Goal: Task Accomplishment & Management: Complete application form

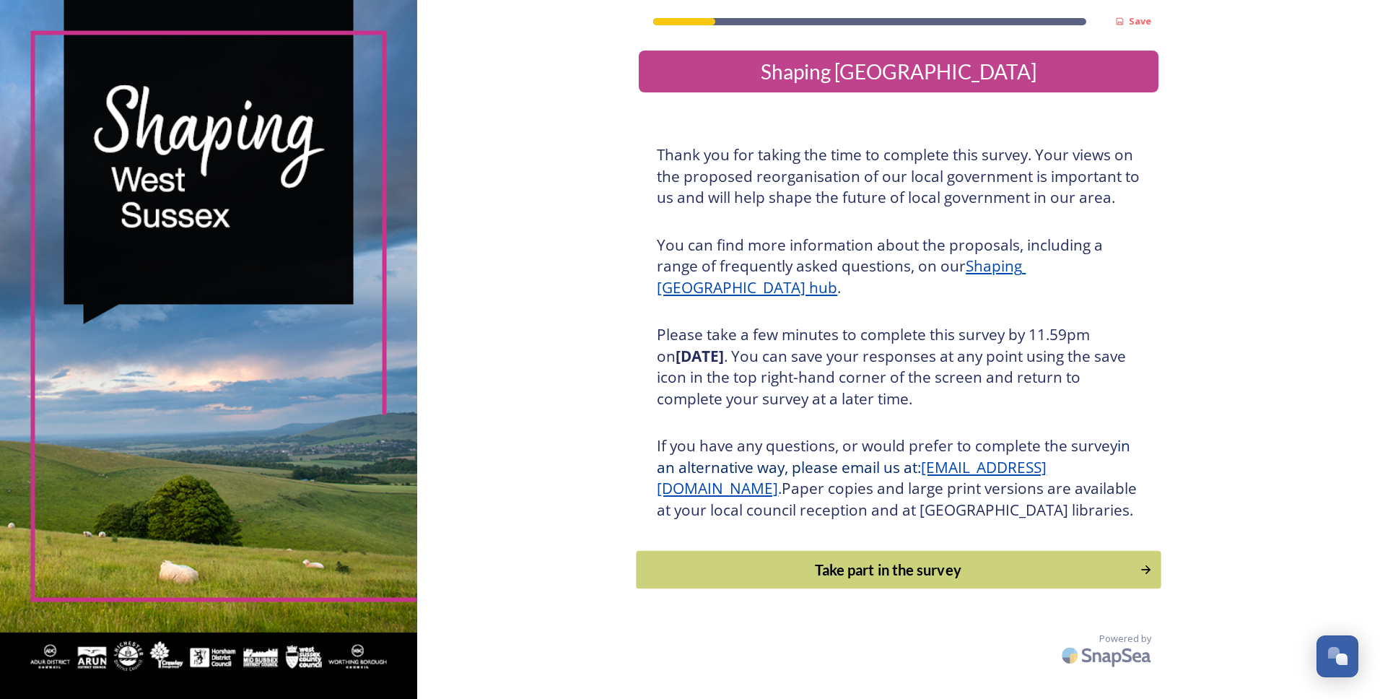
click at [911, 609] on div "Save Shaping [GEOGRAPHIC_DATA] Thank you for taking the time to complete this s…" at bounding box center [899, 336] width 520 height 672
click at [918, 580] on div "Take part in the survey" at bounding box center [889, 570] width 488 height 22
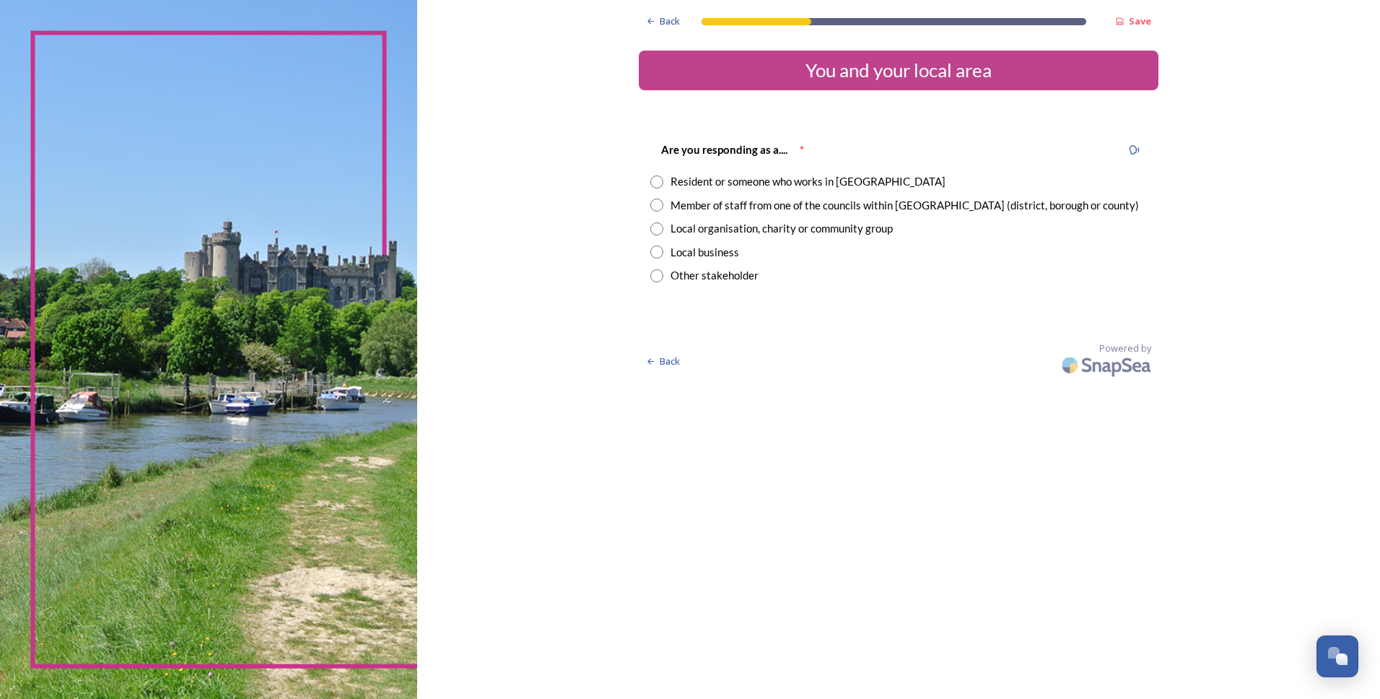
click at [658, 180] on input "radio" at bounding box center [656, 181] width 13 height 13
radio input "true"
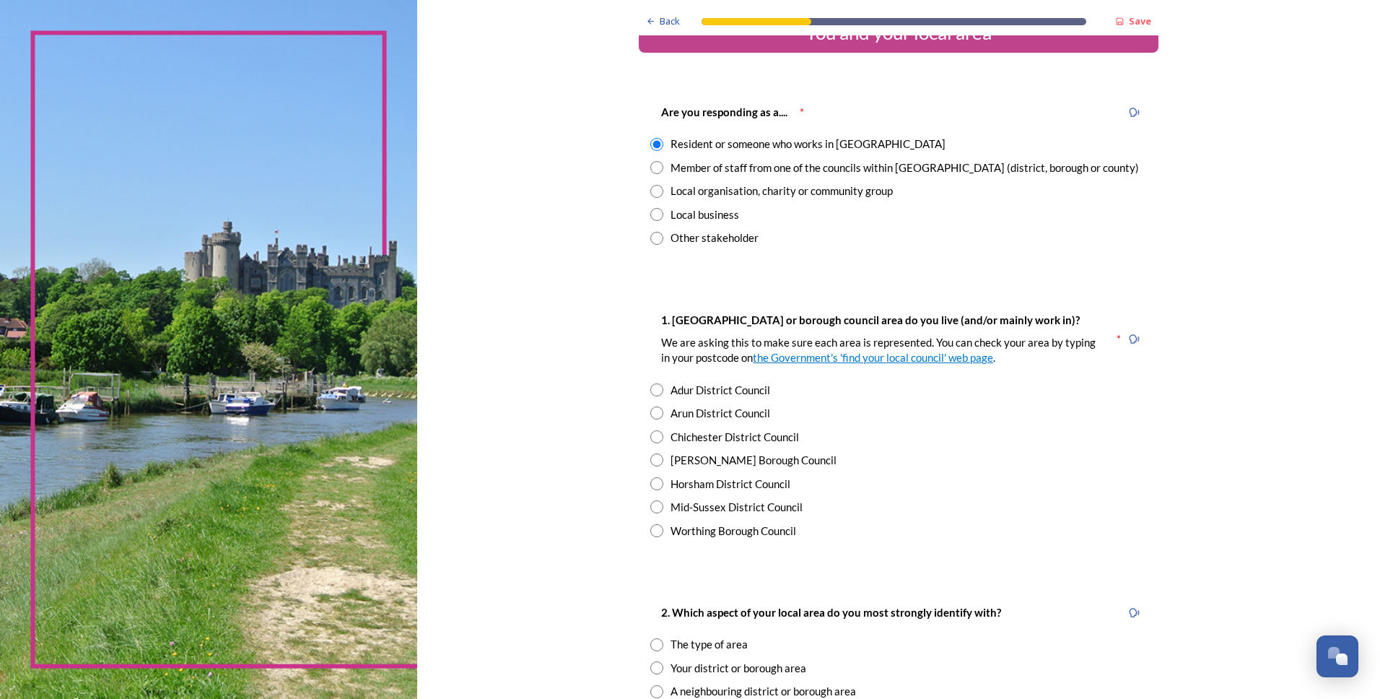
scroll to position [72, 0]
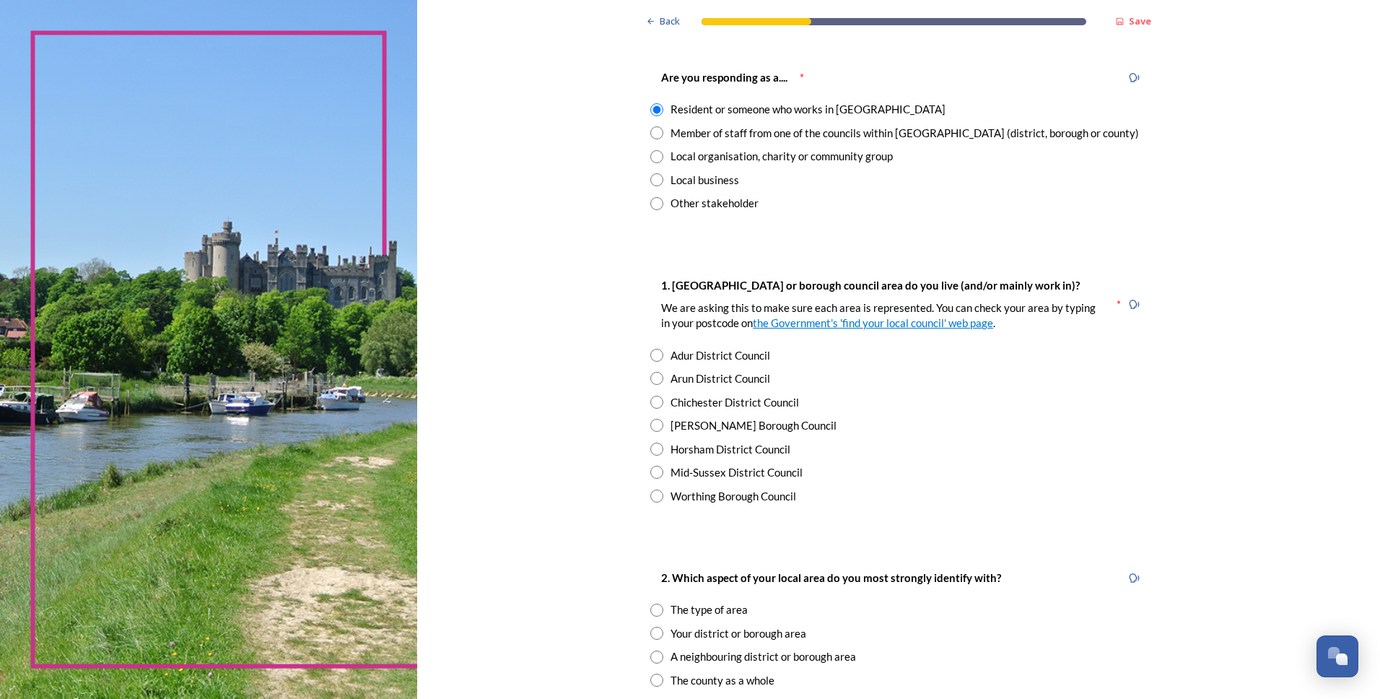
click at [651, 424] on input "radio" at bounding box center [656, 425] width 13 height 13
radio input "true"
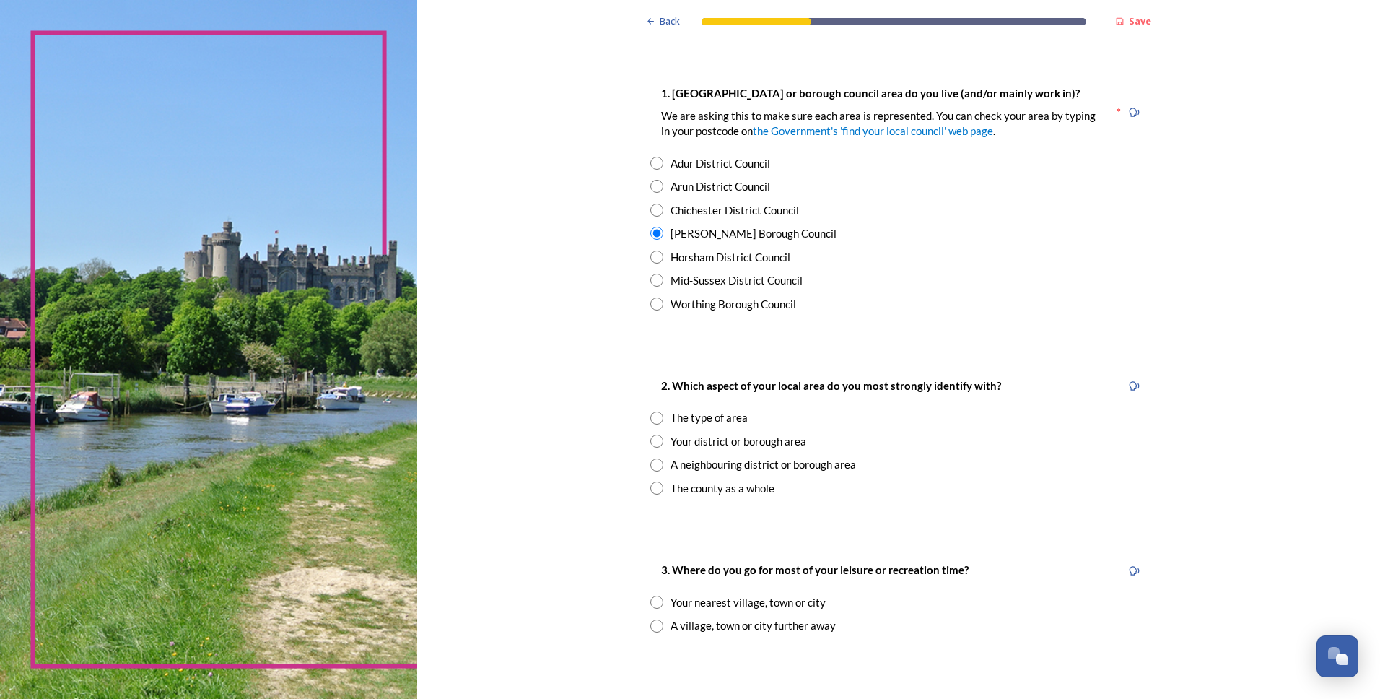
scroll to position [289, 0]
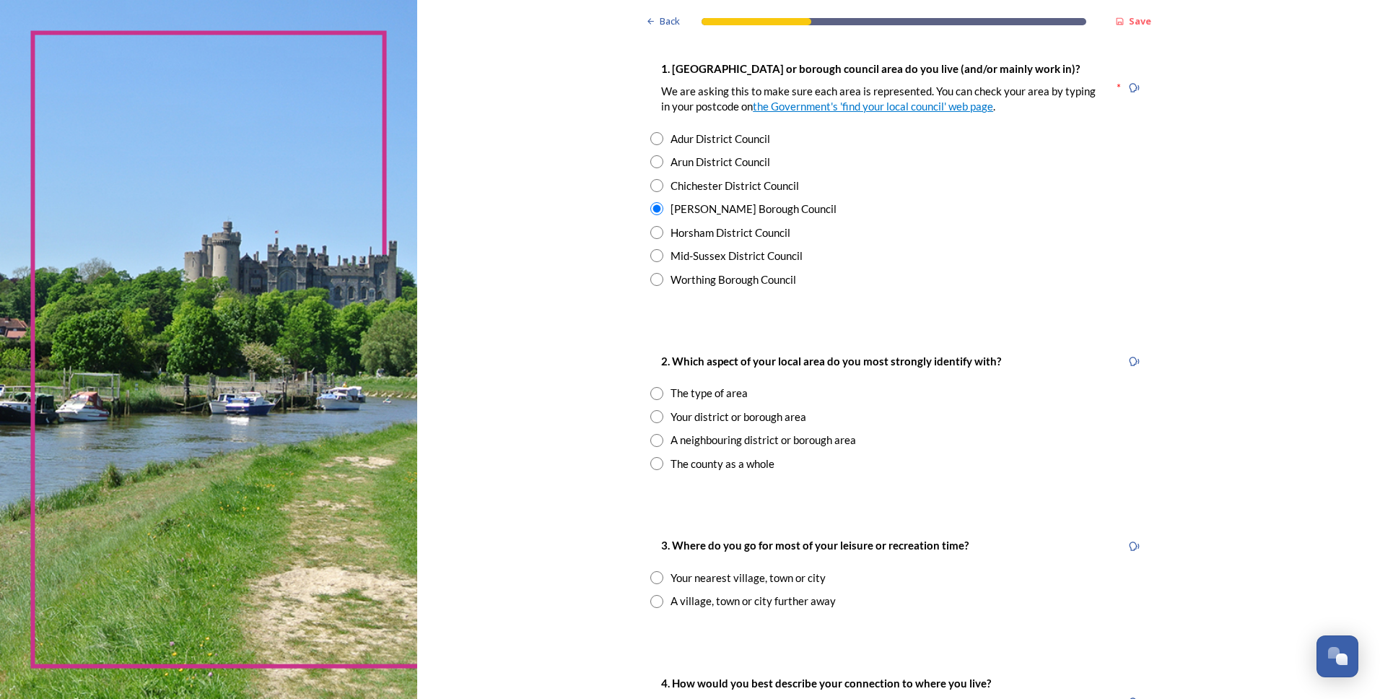
drag, startPoint x: 650, startPoint y: 415, endPoint x: 795, endPoint y: 399, distance: 145.3
click at [652, 415] on input "radio" at bounding box center [656, 416] width 13 height 13
radio input "true"
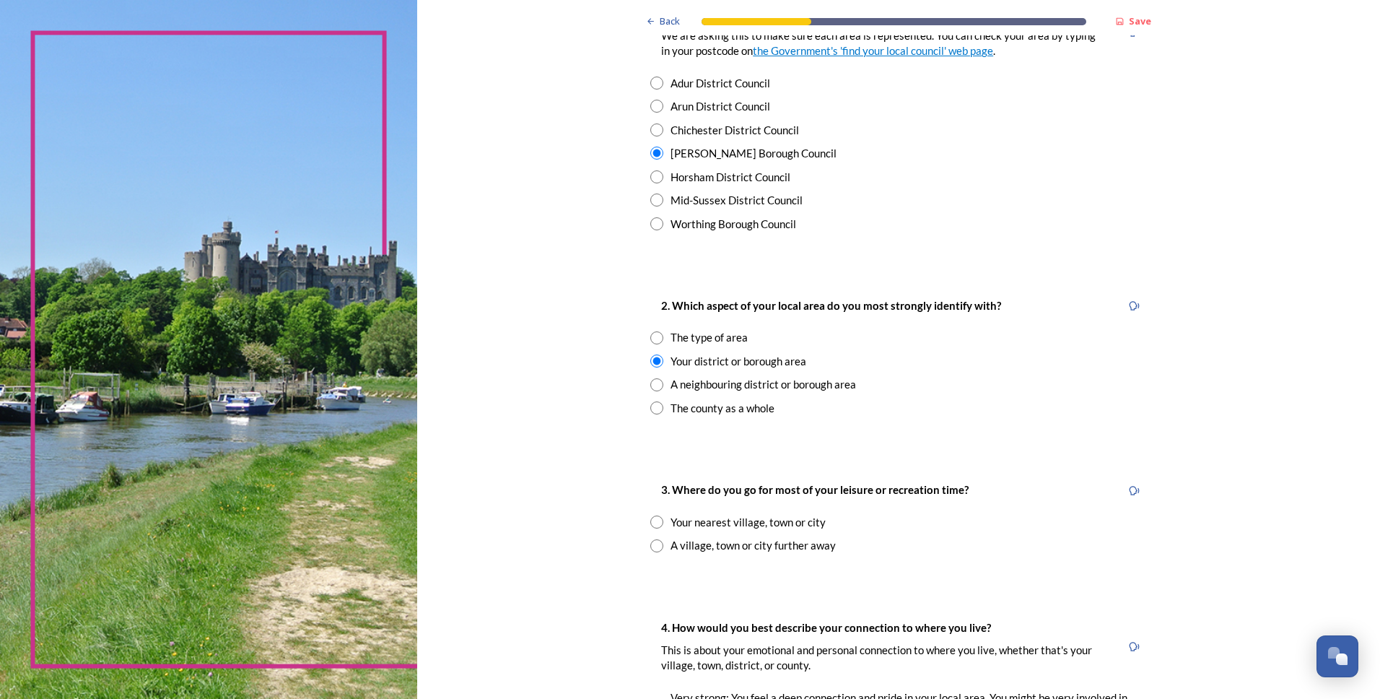
scroll to position [505, 0]
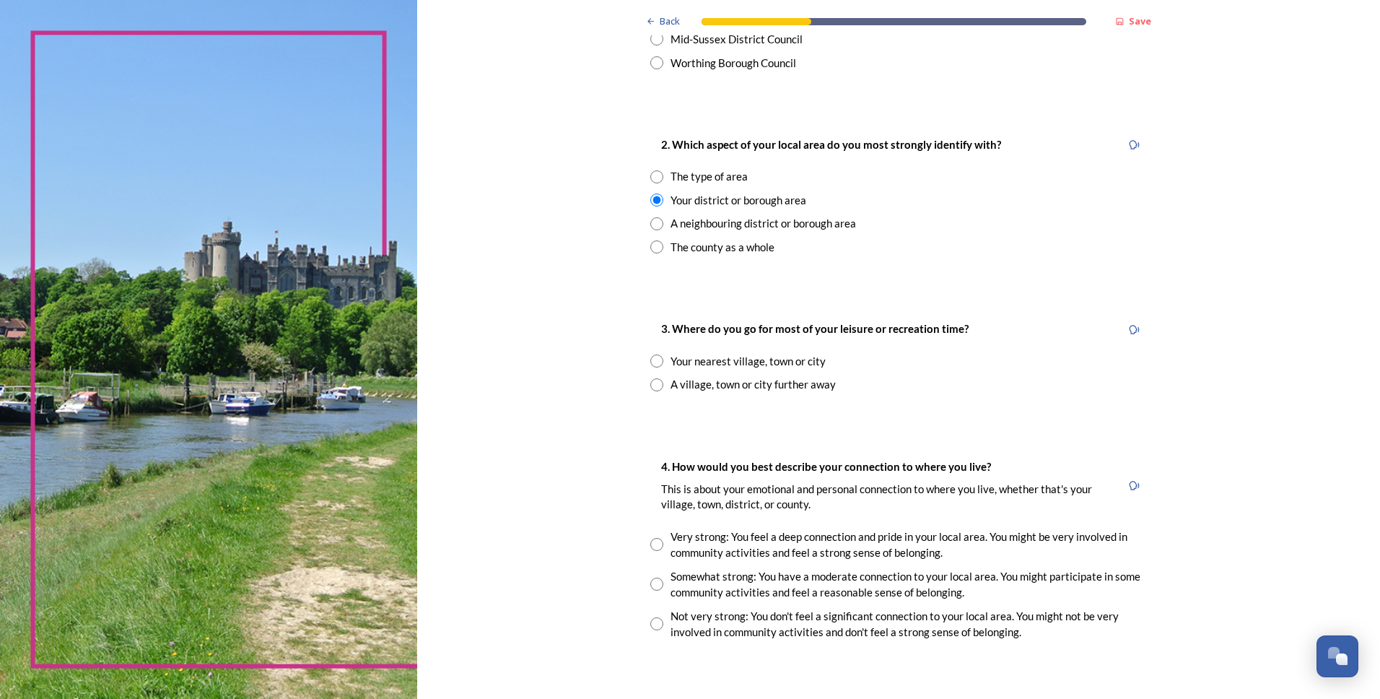
click at [650, 378] on input "radio" at bounding box center [656, 384] width 13 height 13
radio input "true"
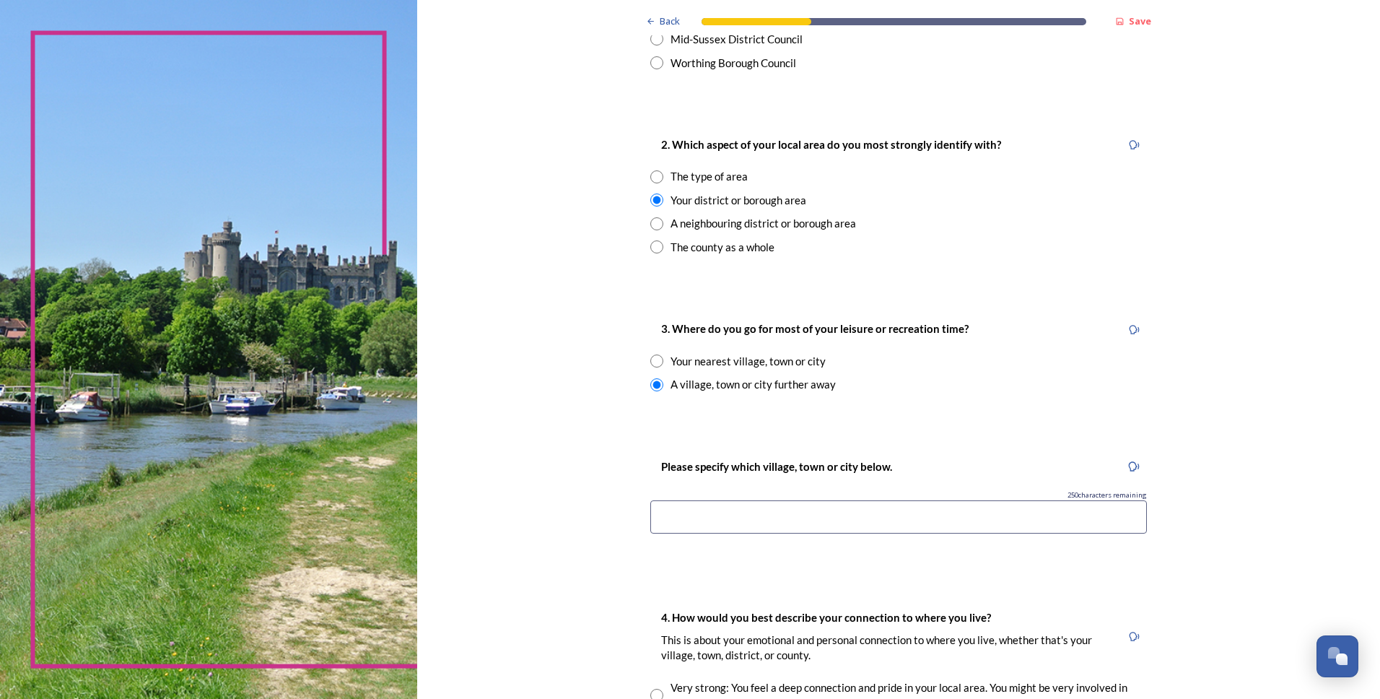
scroll to position [578, 0]
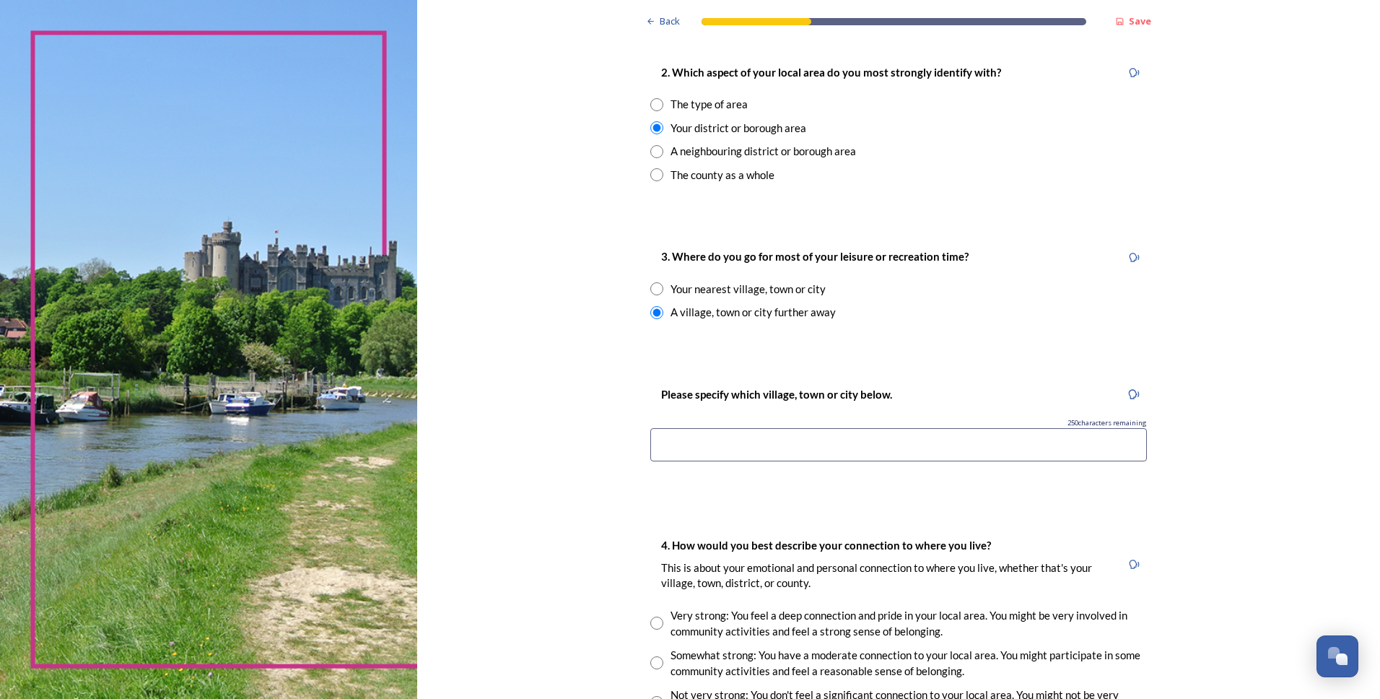
click at [785, 444] on input at bounding box center [898, 444] width 497 height 33
type input "smallfield"
click at [1266, 435] on div "Back Save You and your local area Are you responding as a.... * Resident or som…" at bounding box center [898, 347] width 963 height 1851
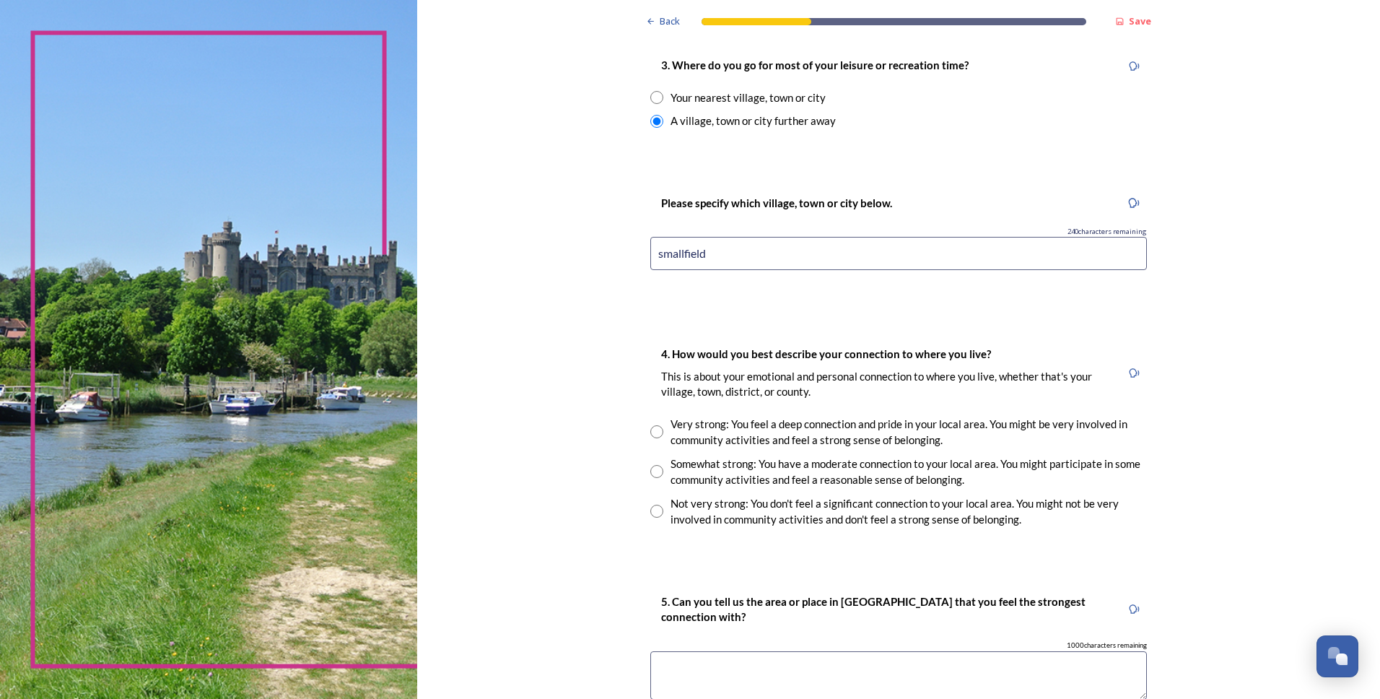
scroll to position [794, 0]
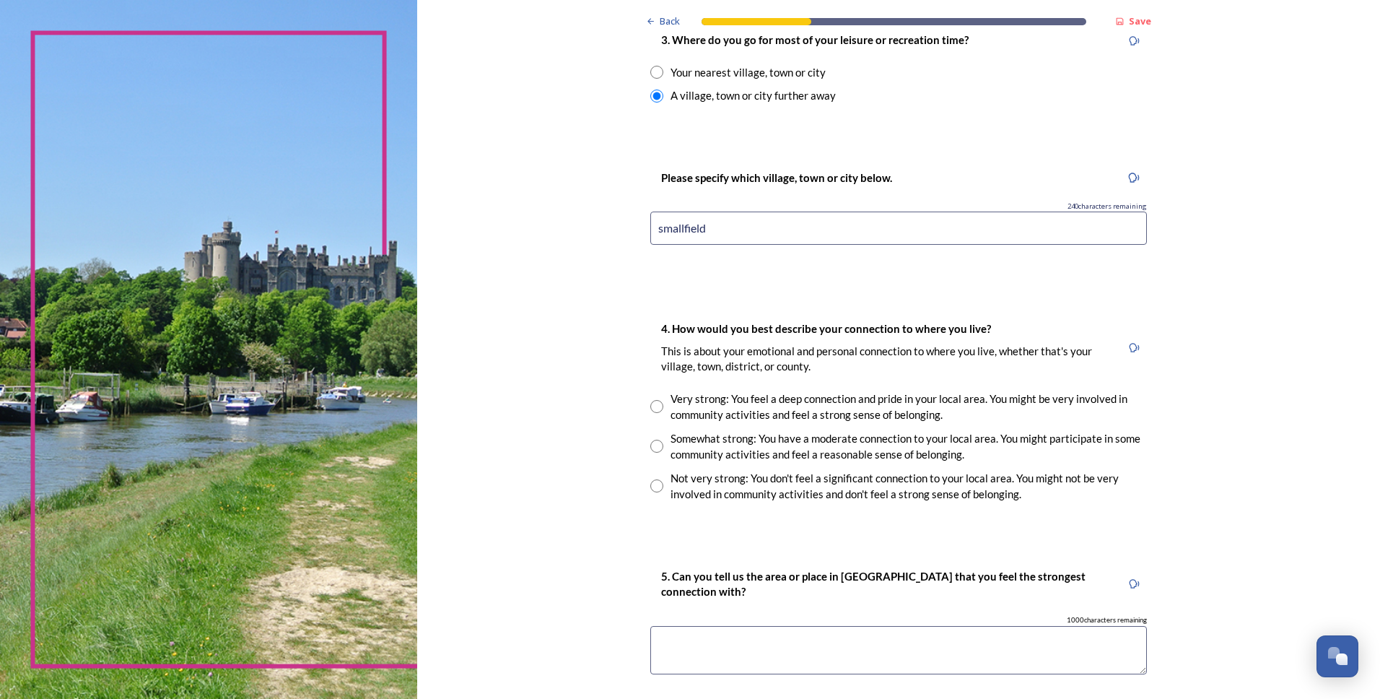
click at [887, 647] on textarea at bounding box center [898, 650] width 497 height 48
click at [729, 640] on textarea "lancing i like ther quiet beach" at bounding box center [898, 650] width 497 height 48
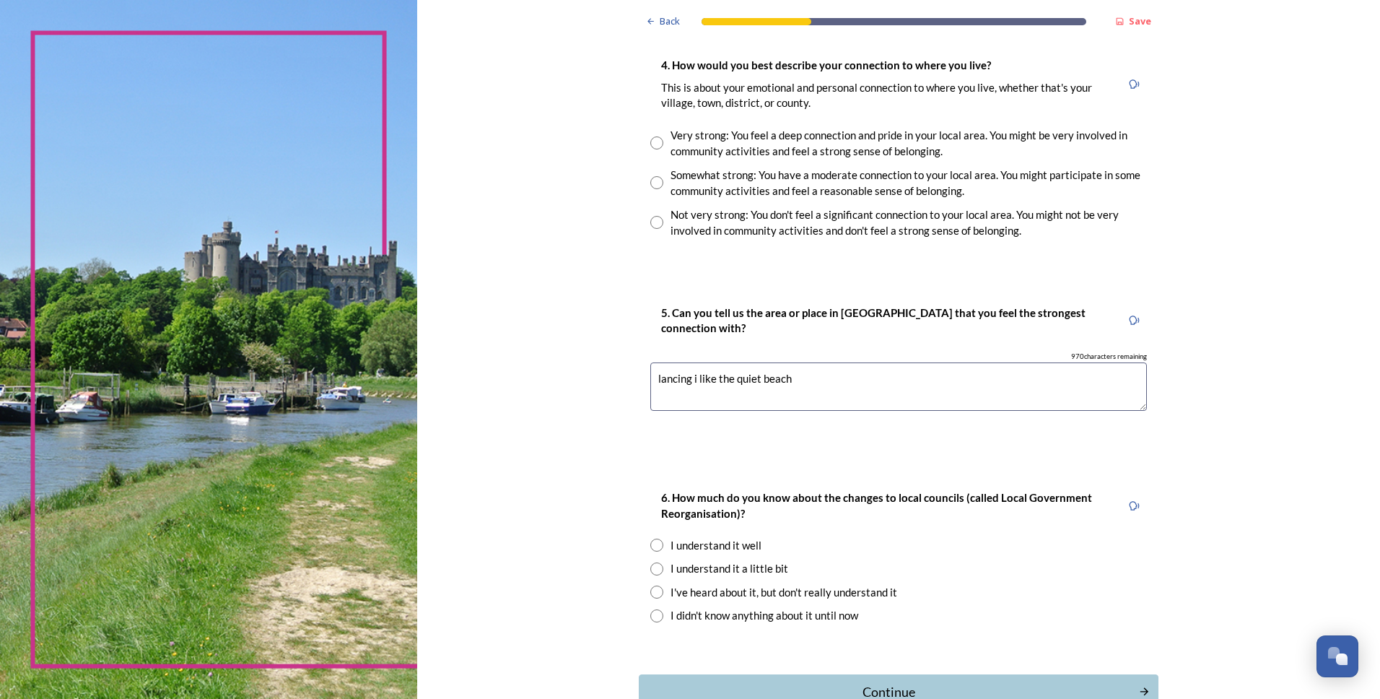
scroll to position [1083, 0]
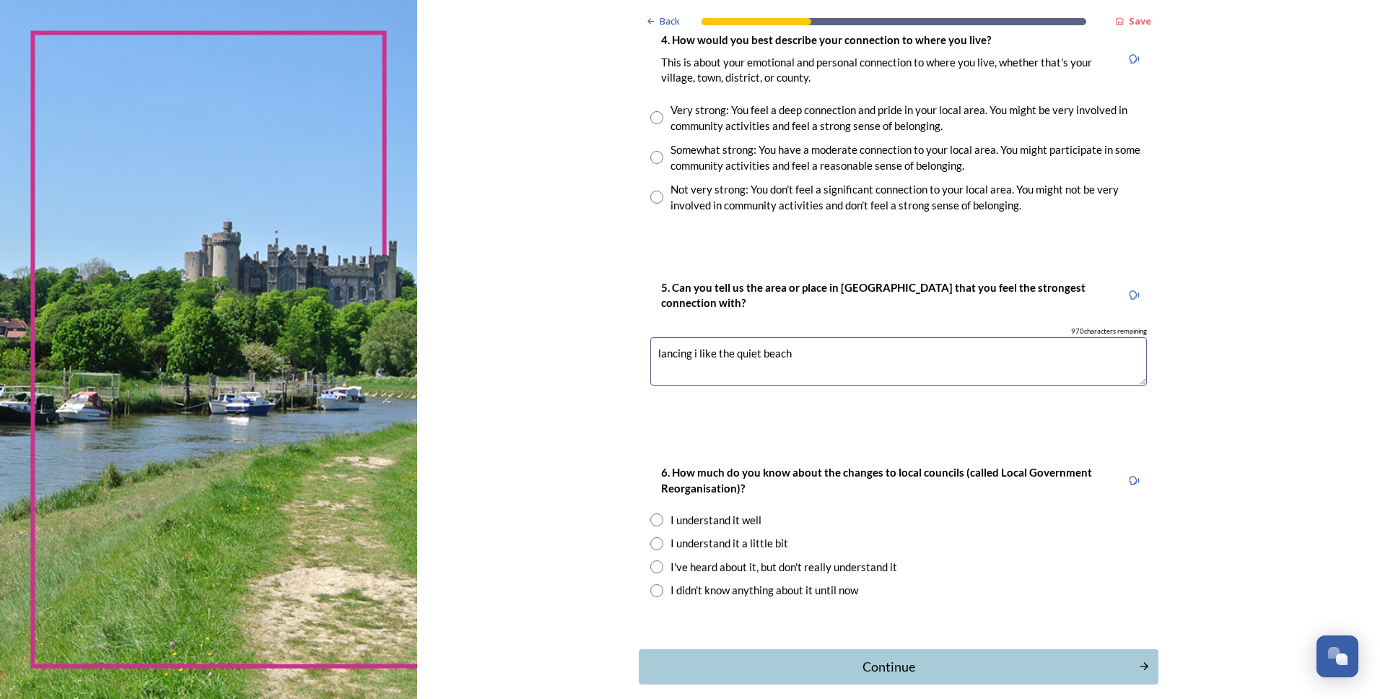
type textarea "lancing i like the quiet beach"
click at [650, 539] on input "radio" at bounding box center [656, 543] width 13 height 13
radio input "true"
click at [954, 663] on div "Continue" at bounding box center [889, 666] width 489 height 19
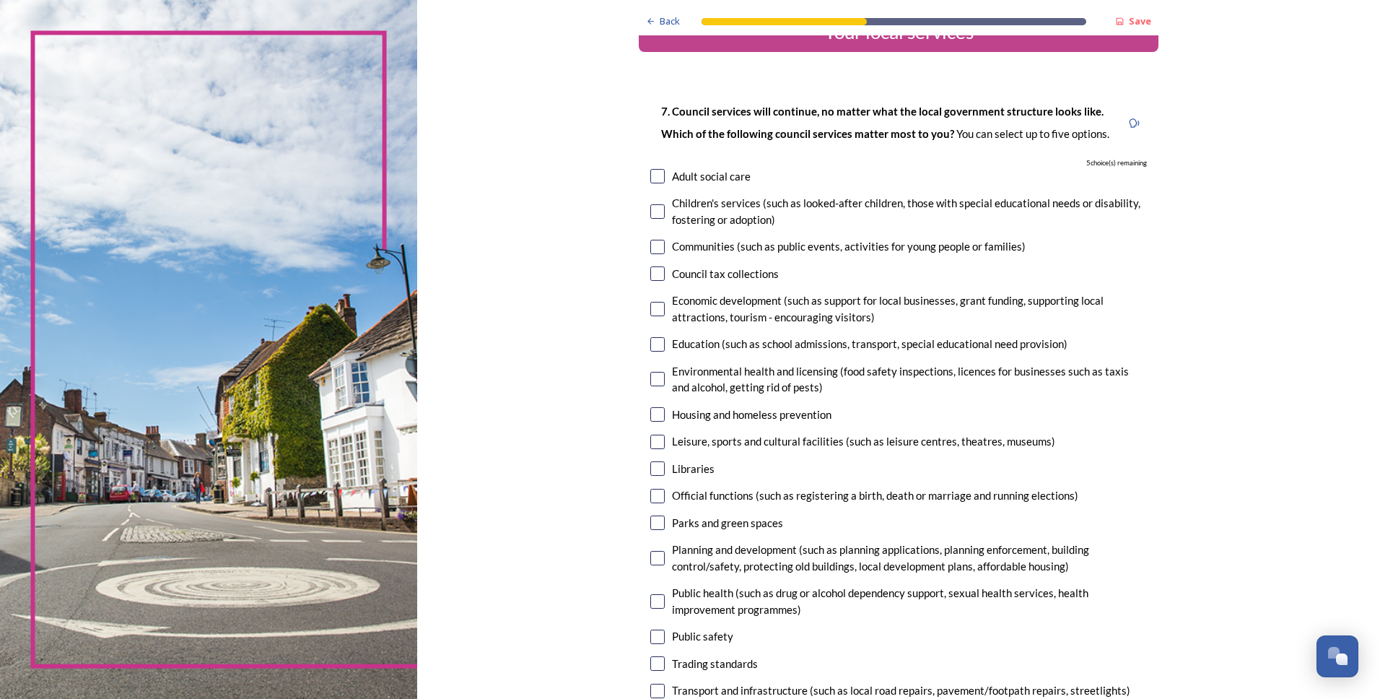
scroll to position [72, 0]
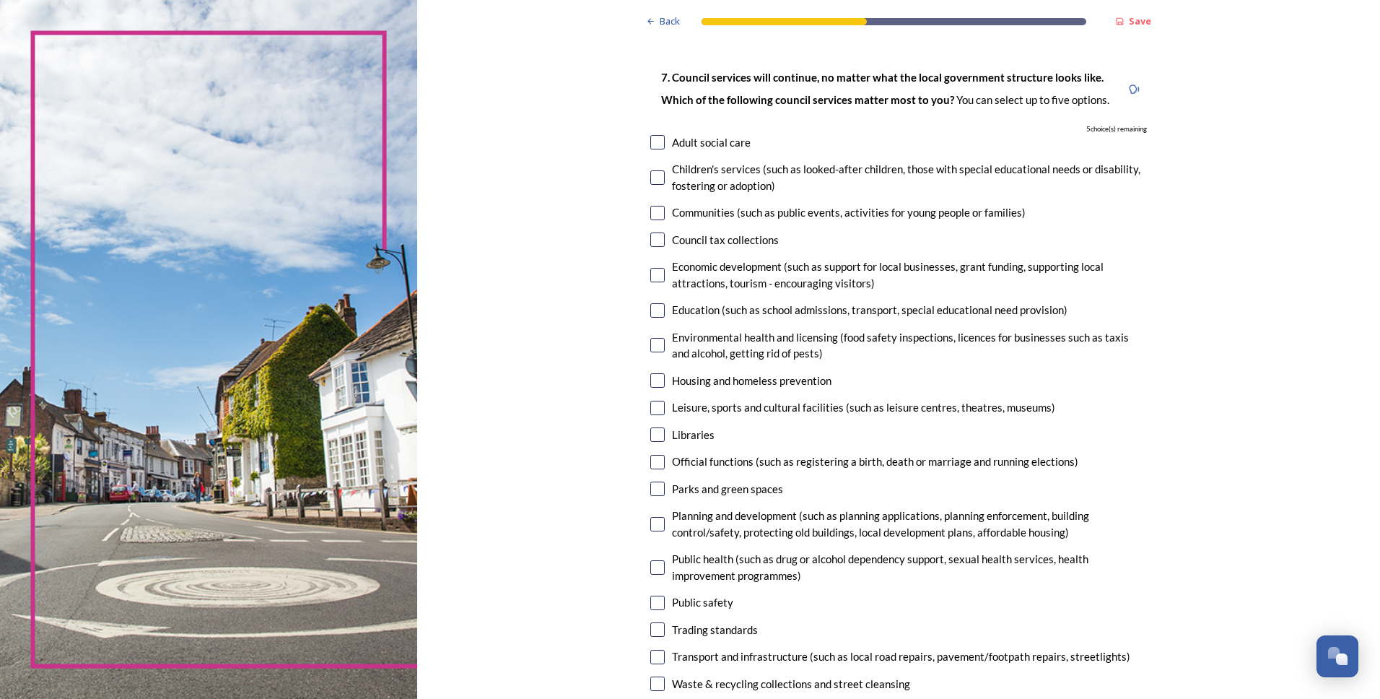
click at [653, 490] on input "checkbox" at bounding box center [657, 489] width 14 height 14
checkbox input "true"
click at [657, 409] on input "checkbox" at bounding box center [657, 408] width 14 height 14
checkbox input "true"
click at [656, 342] on input "checkbox" at bounding box center [657, 345] width 14 height 14
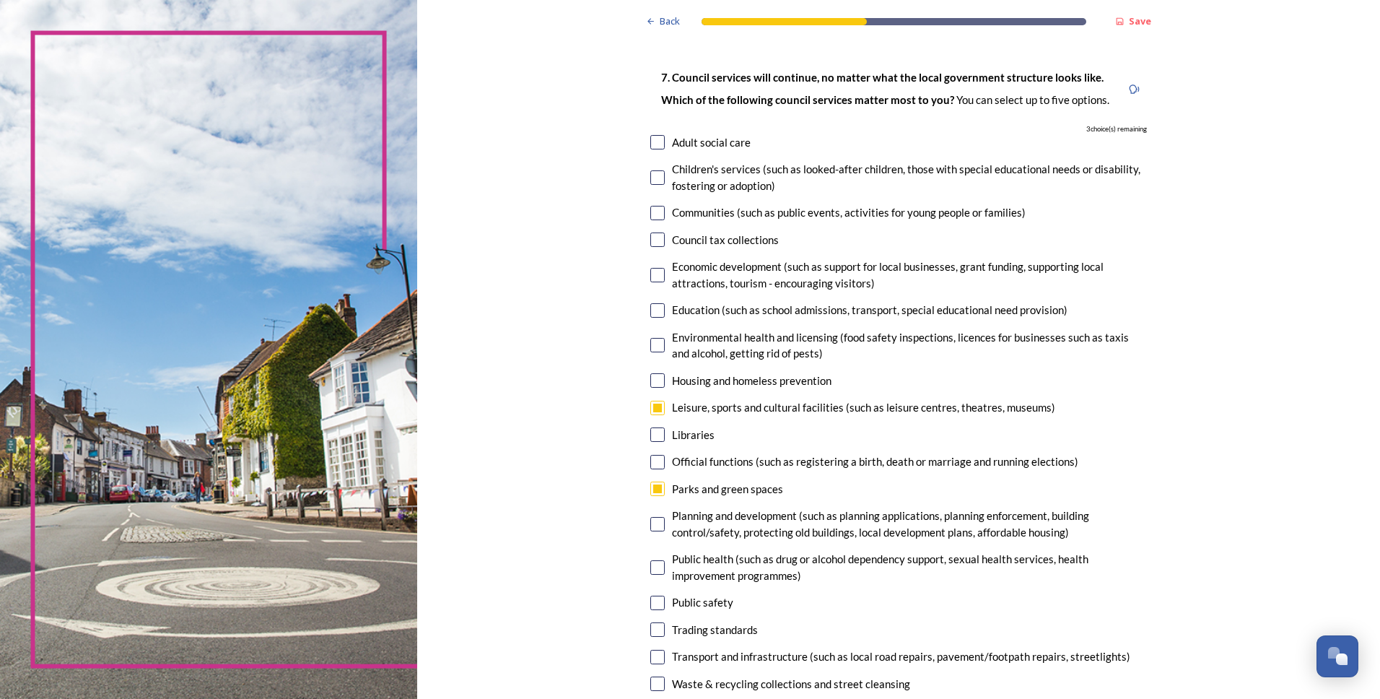
checkbox input "true"
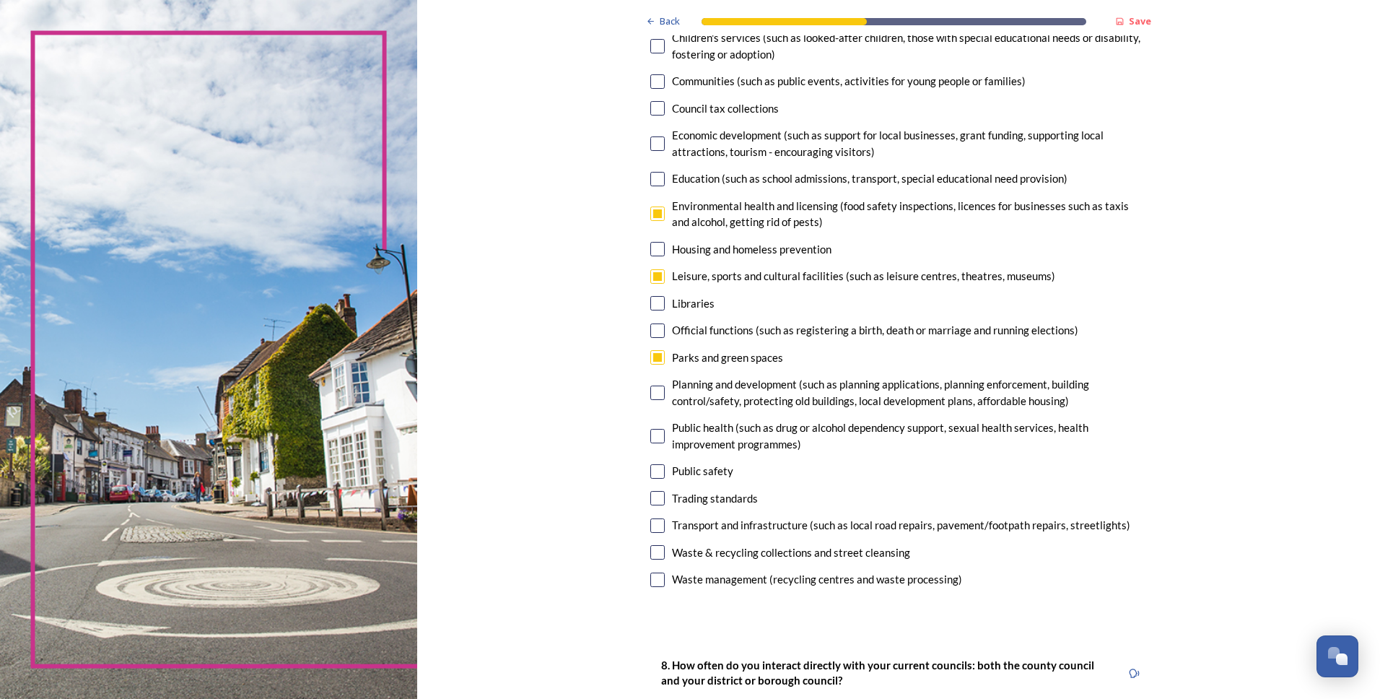
scroll to position [217, 0]
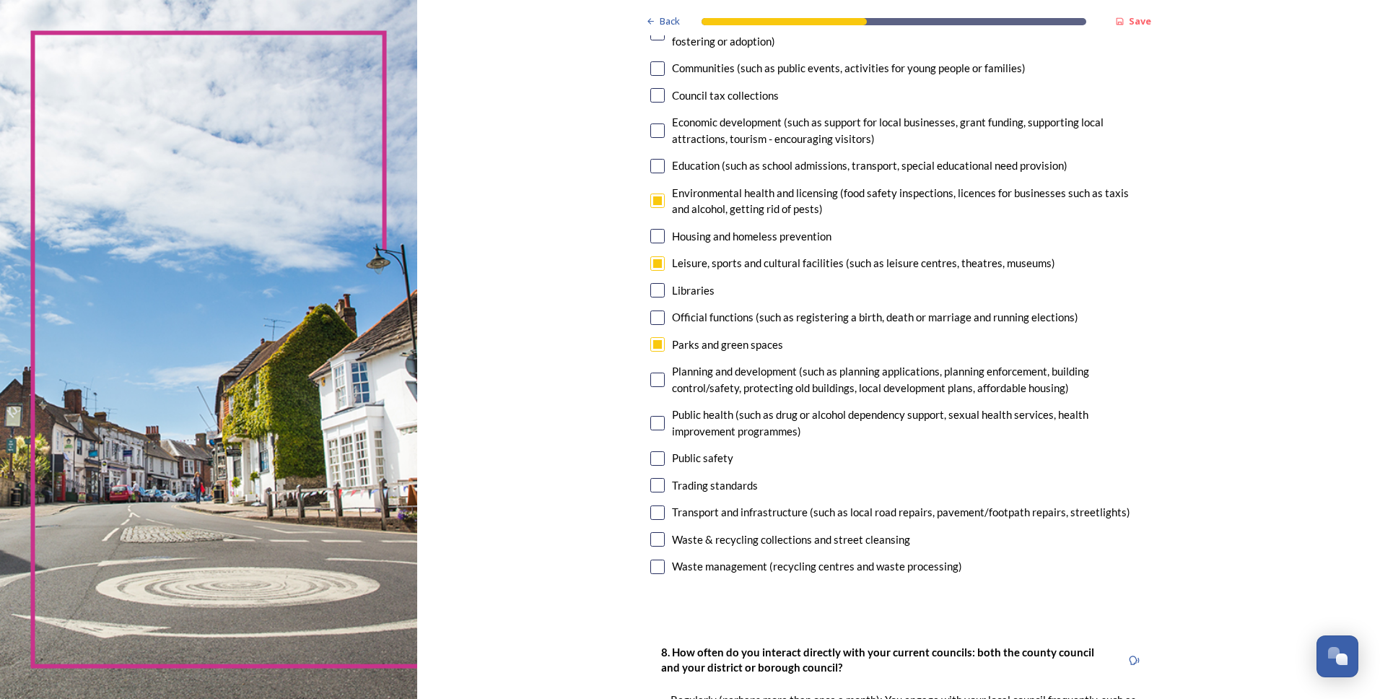
click at [654, 567] on input "checkbox" at bounding box center [657, 567] width 14 height 14
checkbox input "true"
click at [660, 382] on div "Planning and development (such as planning applications, planning enforcement, …" at bounding box center [898, 379] width 497 height 32
checkbox input "true"
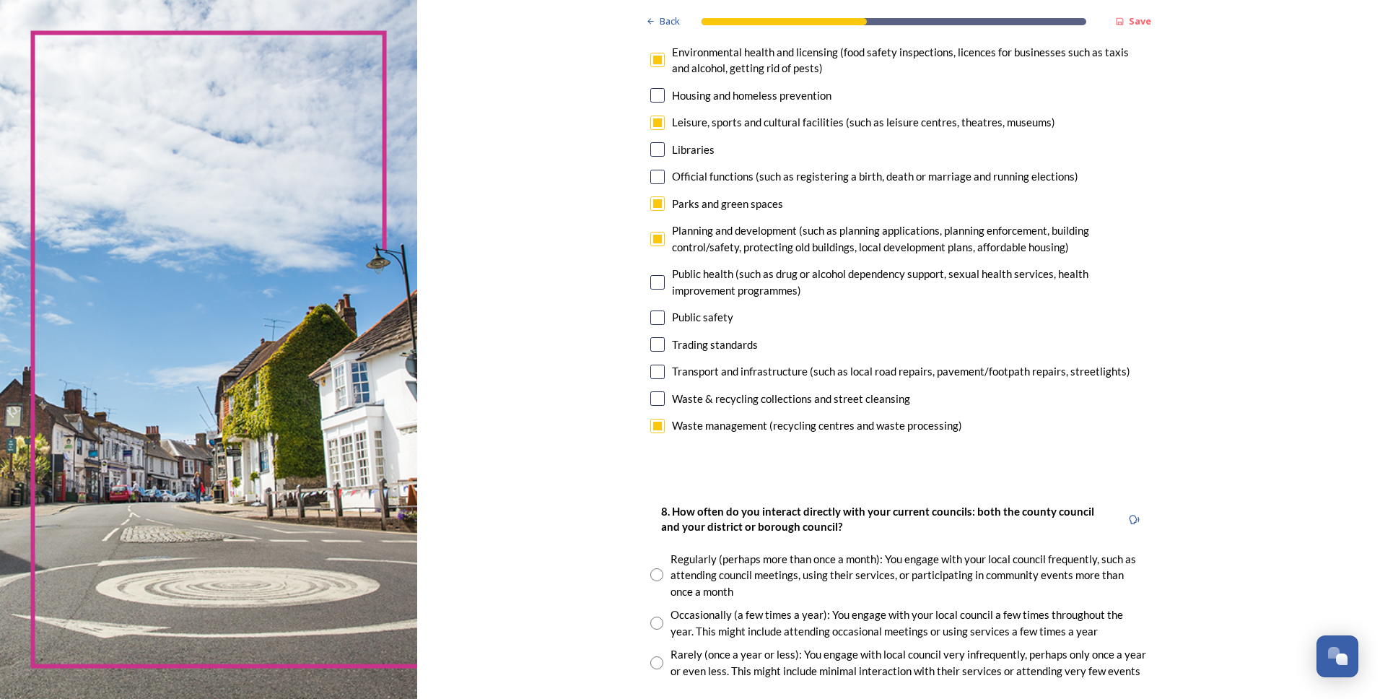
scroll to position [578, 0]
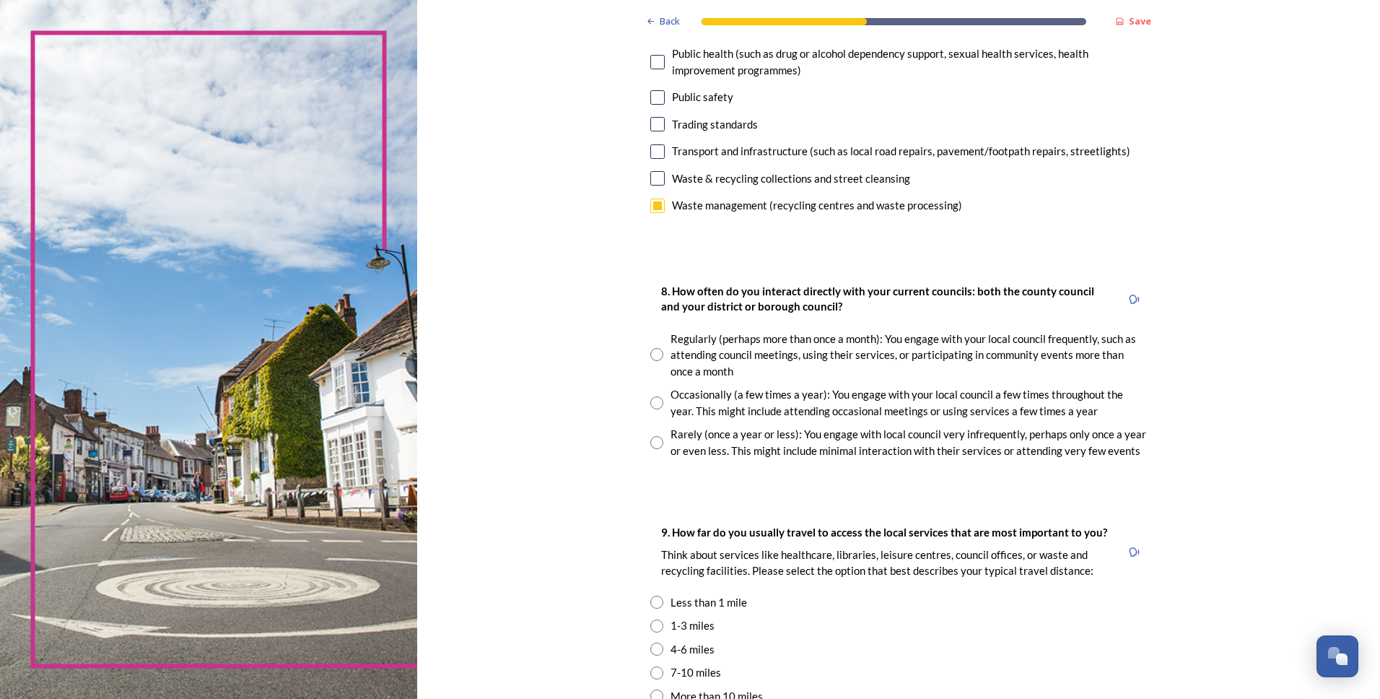
click at [650, 357] on input "radio" at bounding box center [656, 354] width 13 height 13
radio input "true"
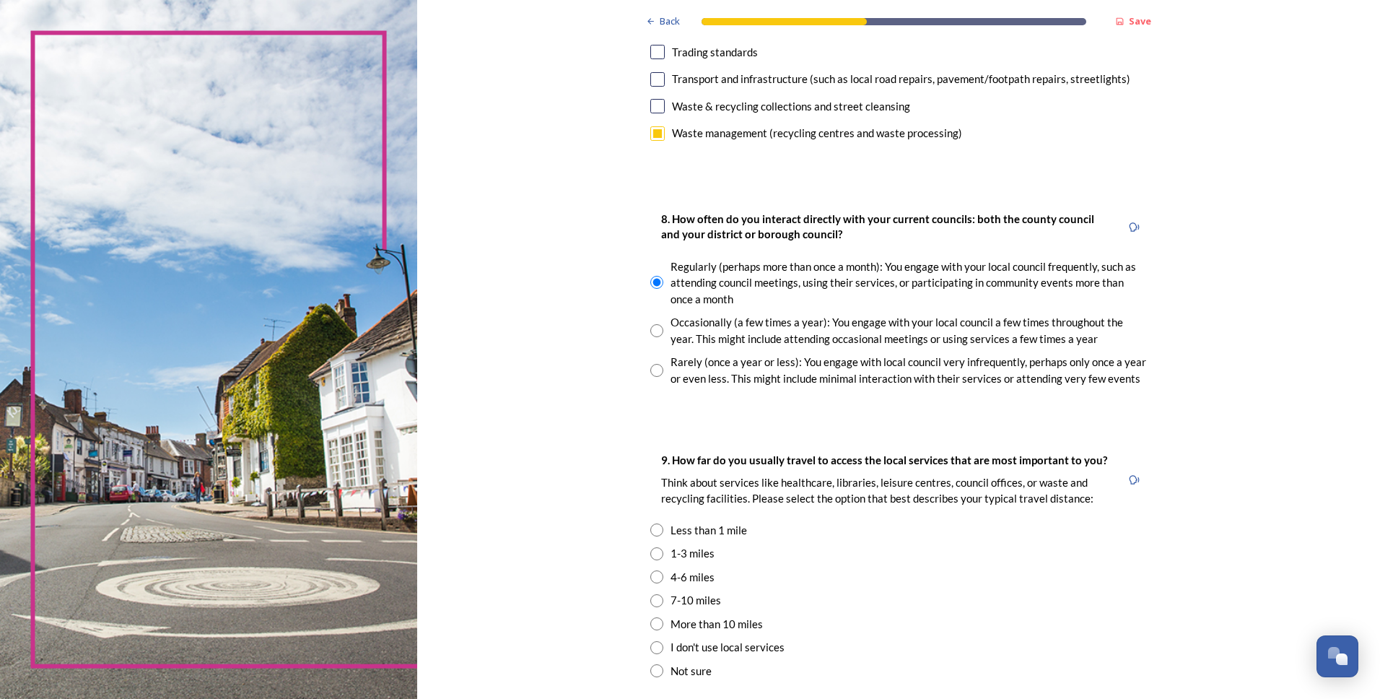
scroll to position [722, 0]
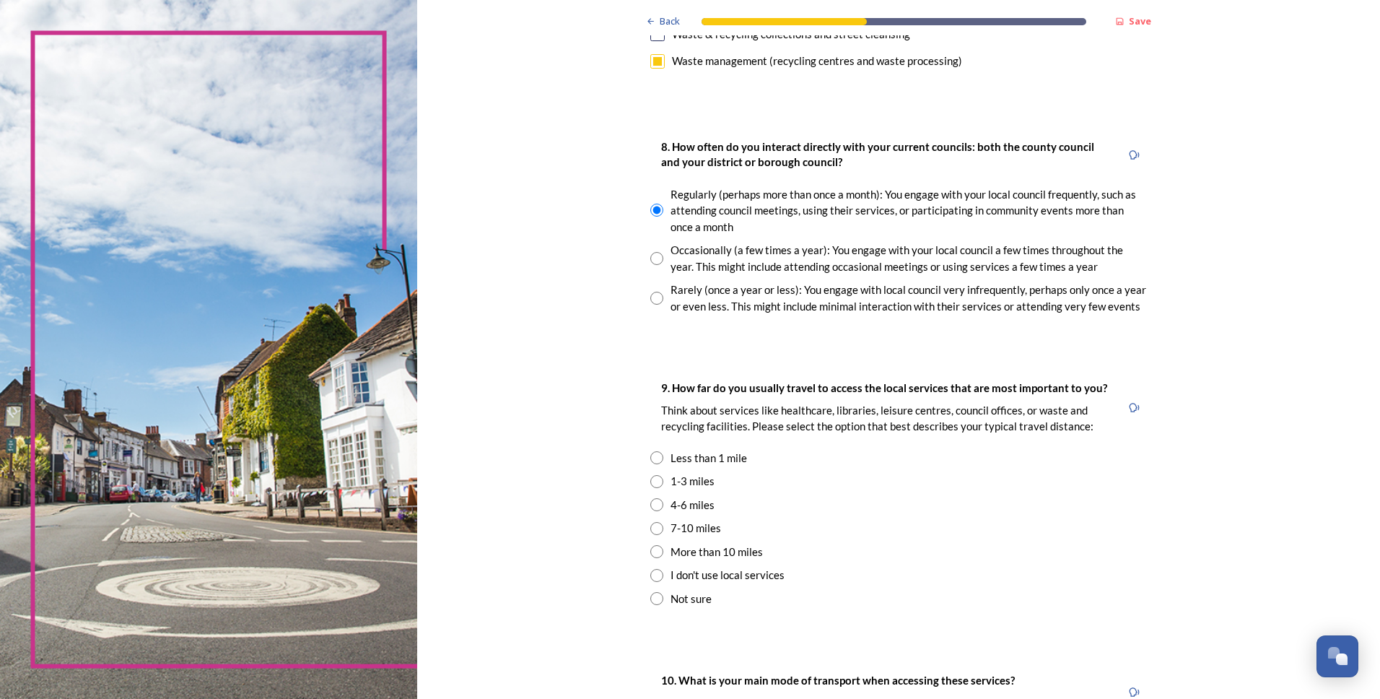
click at [650, 600] on input "radio" at bounding box center [656, 598] width 13 height 13
radio input "true"
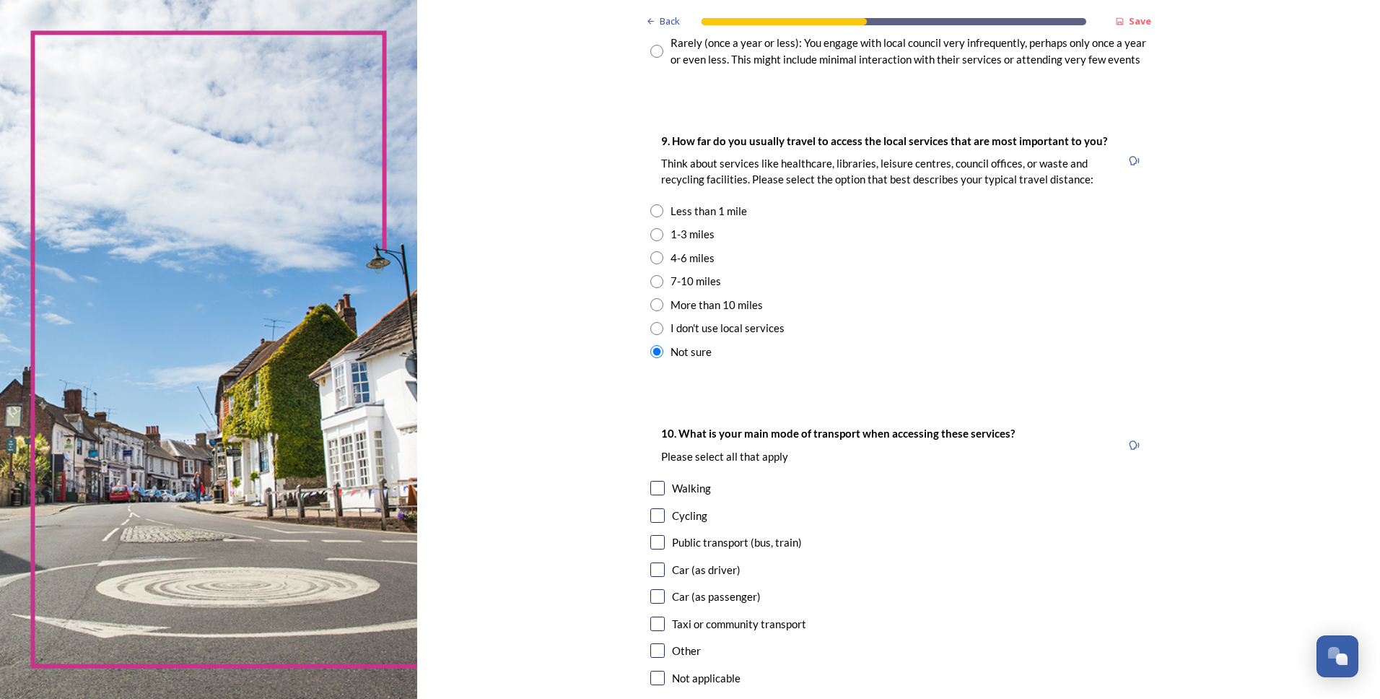
scroll to position [1011, 0]
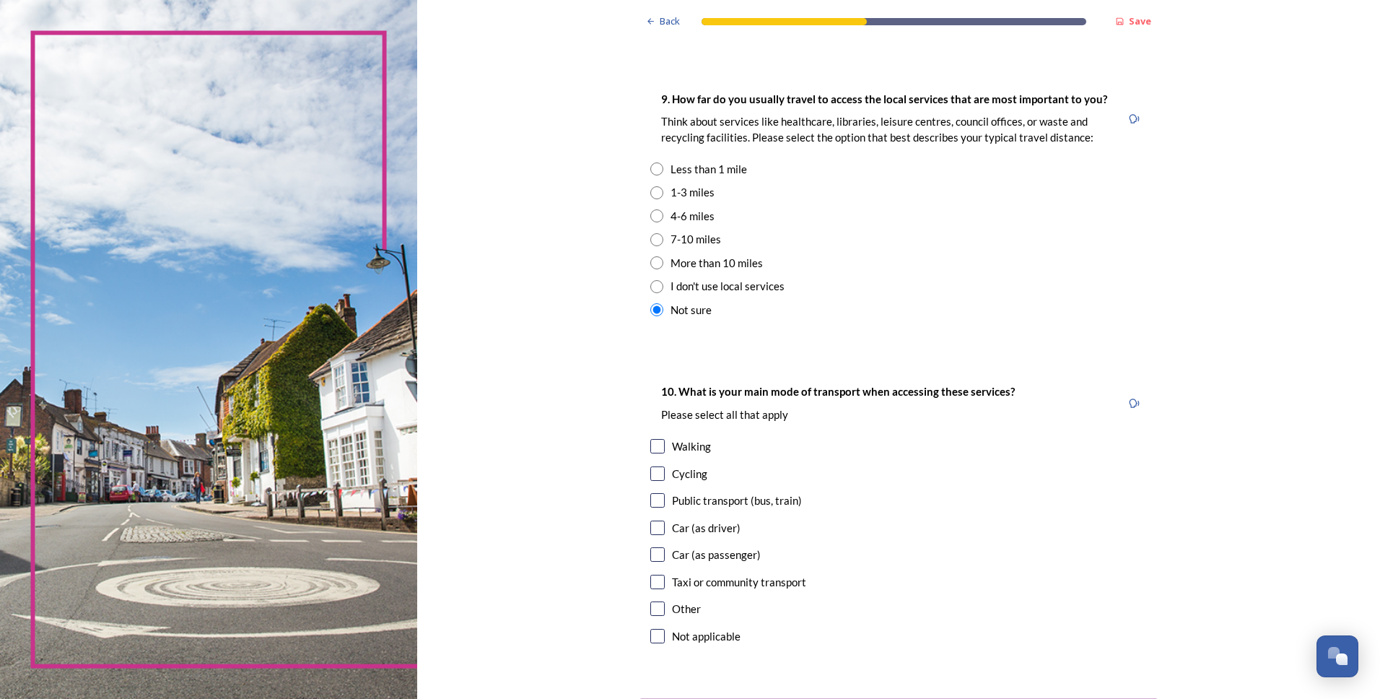
click at [655, 523] on input "checkbox" at bounding box center [657, 528] width 14 height 14
checkbox input "true"
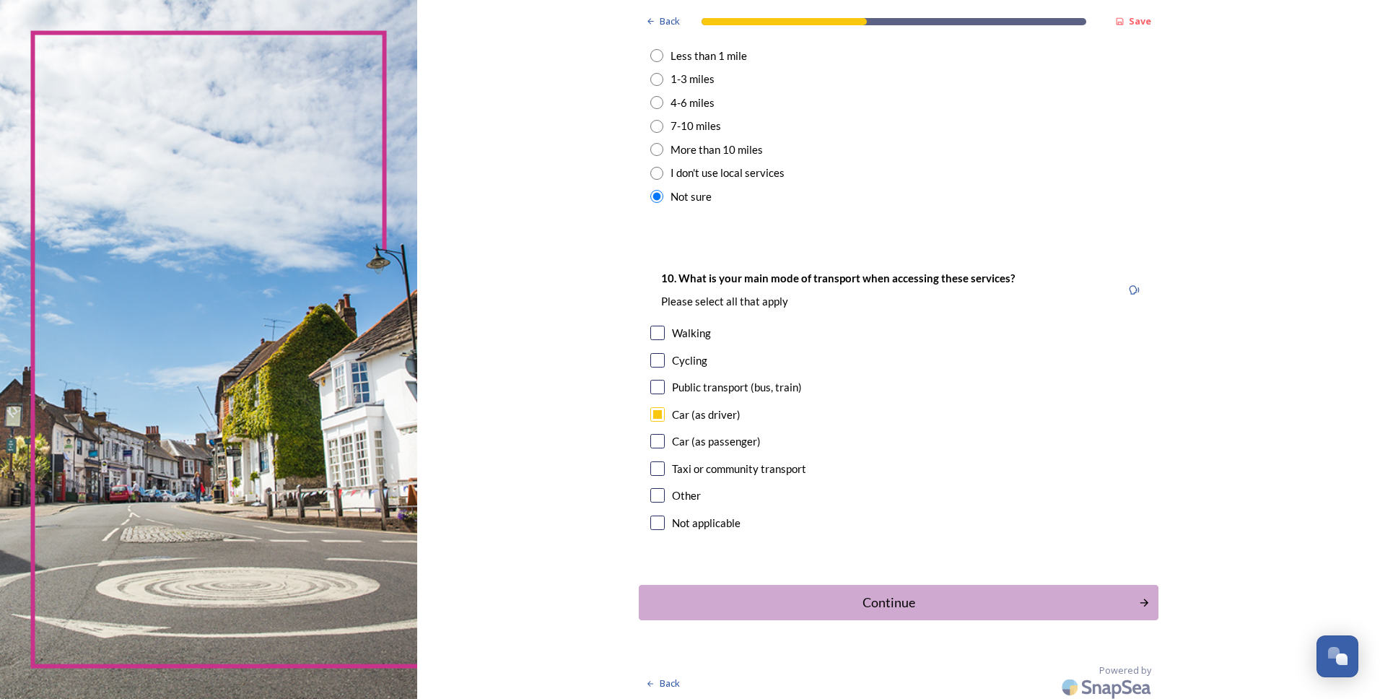
scroll to position [1129, 0]
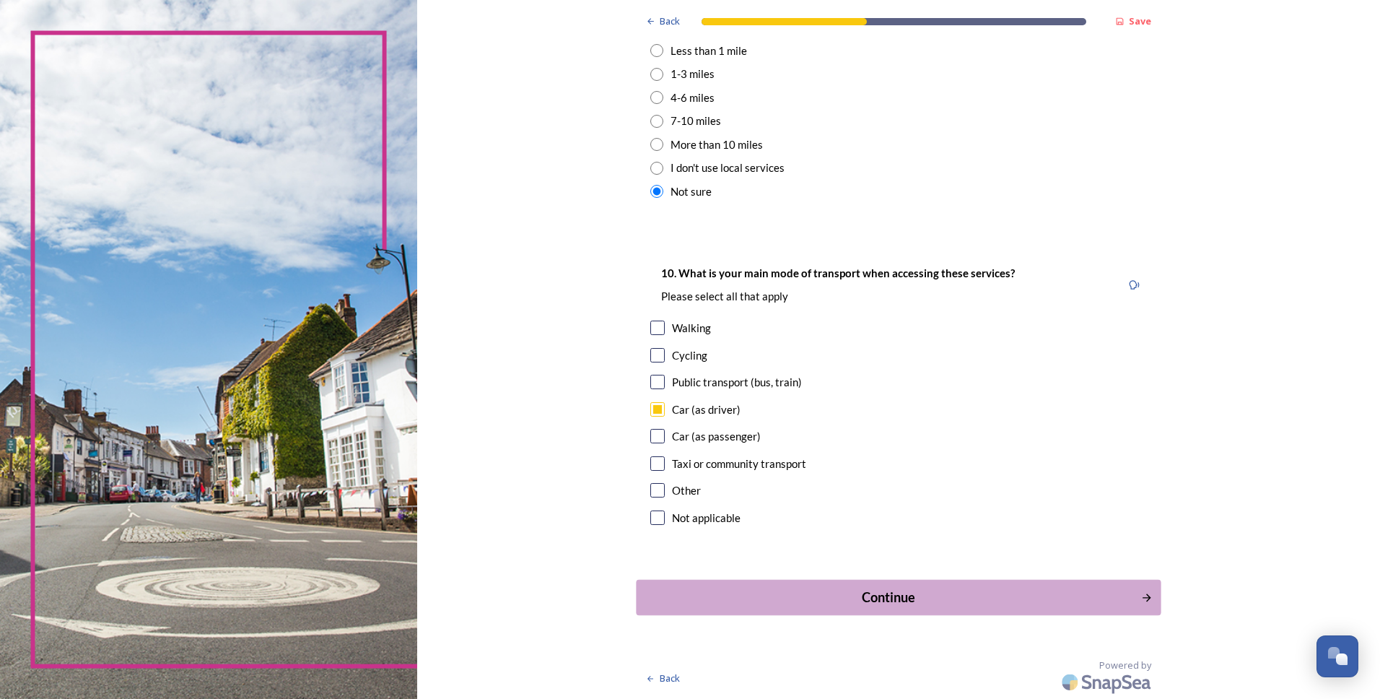
click at [1045, 604] on div "Continue" at bounding box center [889, 597] width 489 height 19
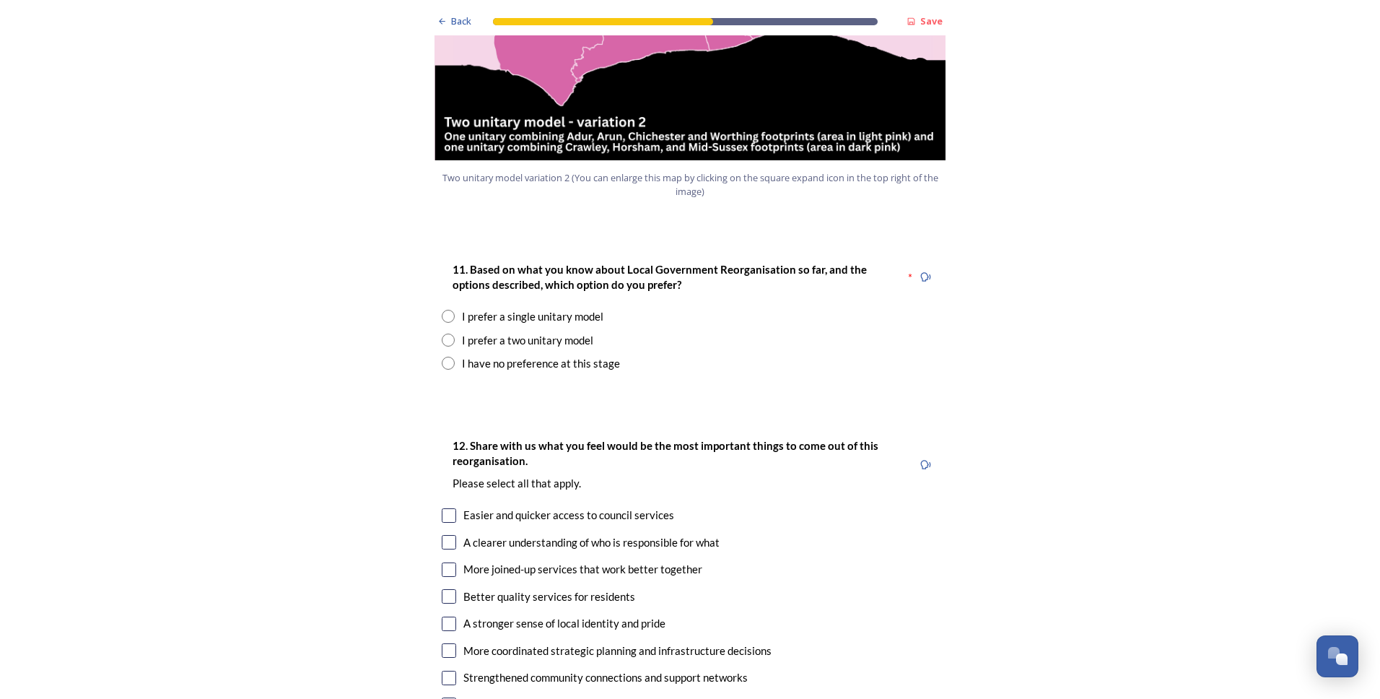
scroll to position [1805, 0]
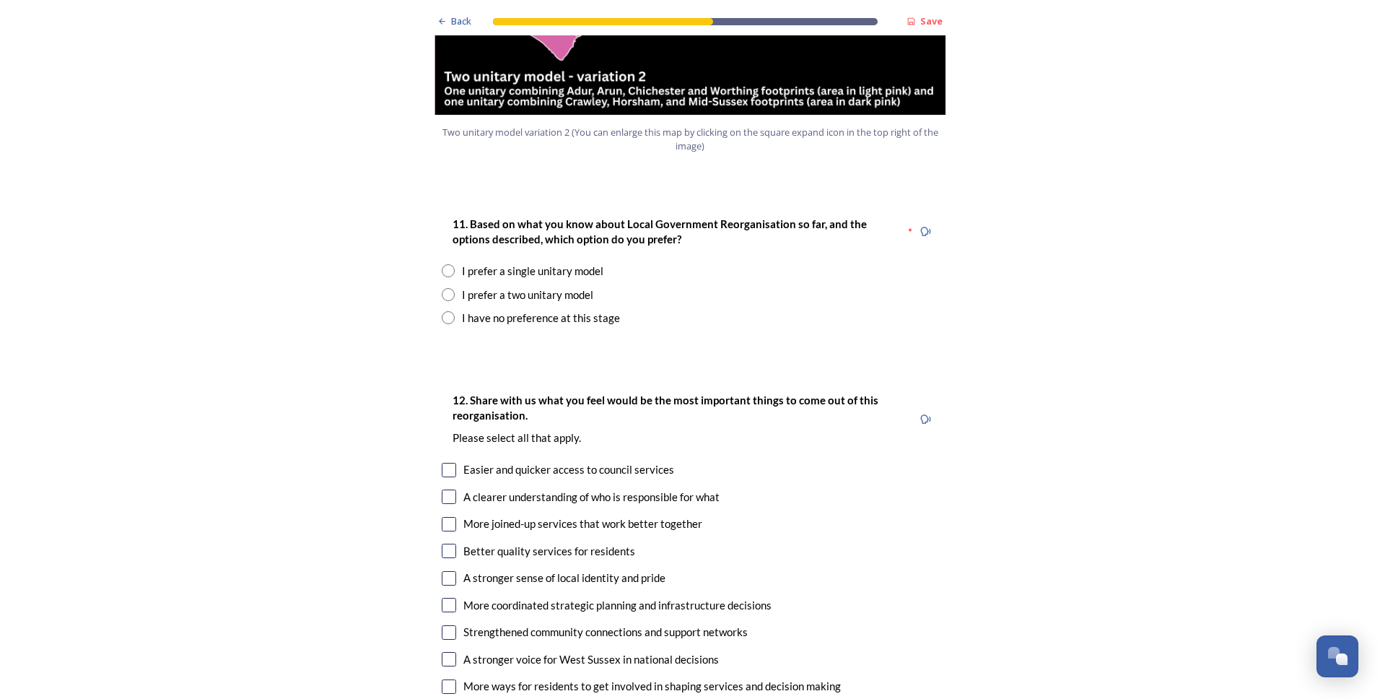
click at [444, 288] on input "radio" at bounding box center [448, 294] width 13 height 13
radio input "true"
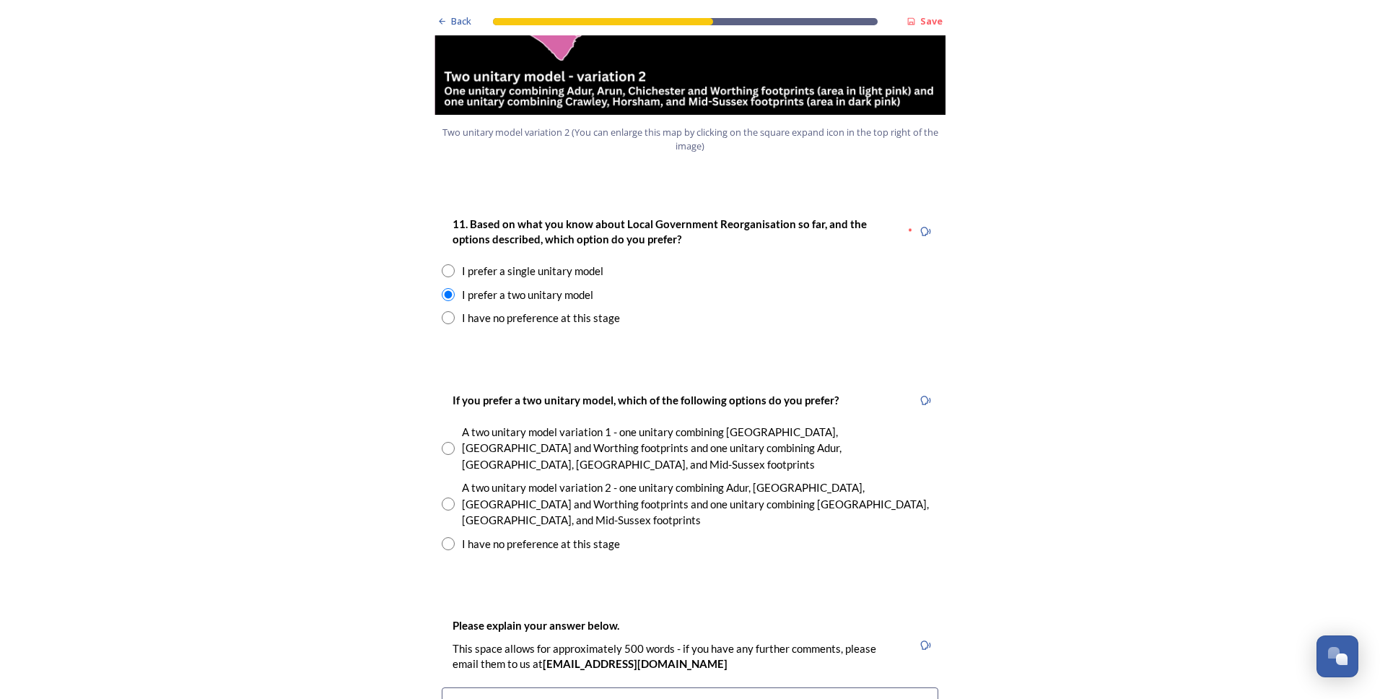
click at [442, 497] on input "radio" at bounding box center [448, 503] width 13 height 13
radio input "true"
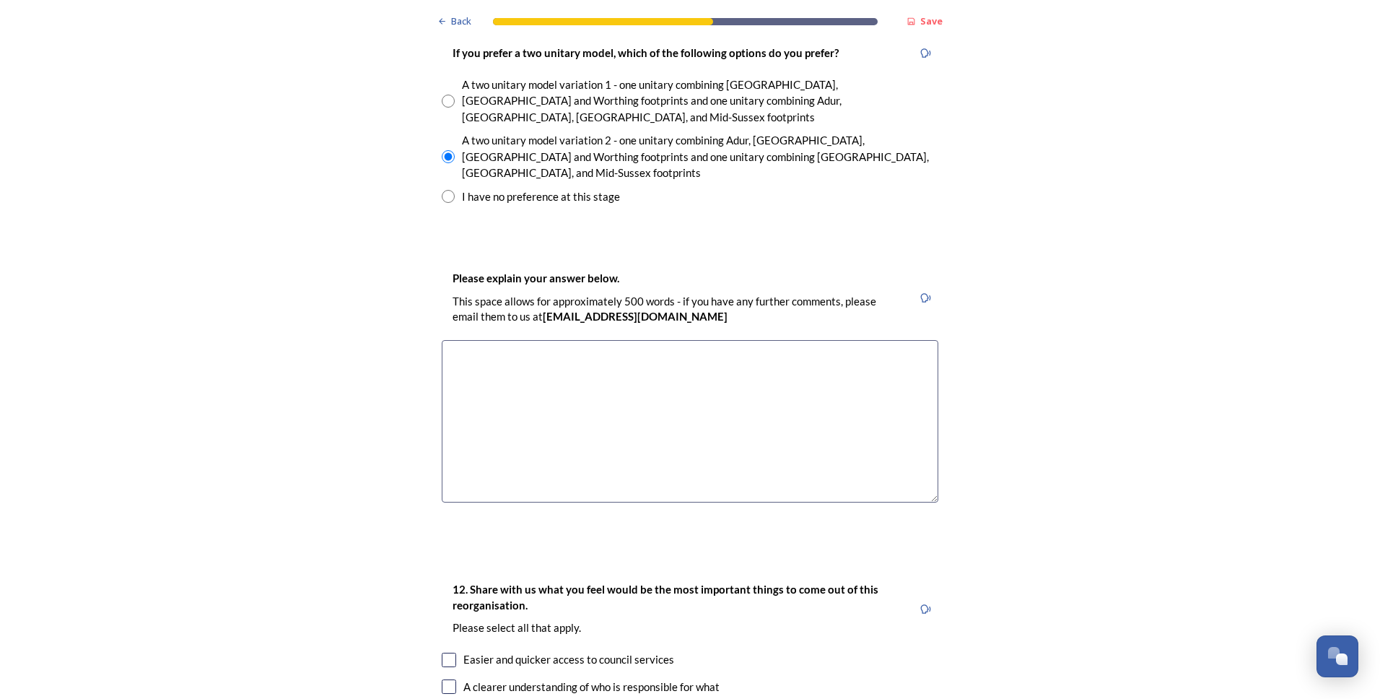
scroll to position [2310, 0]
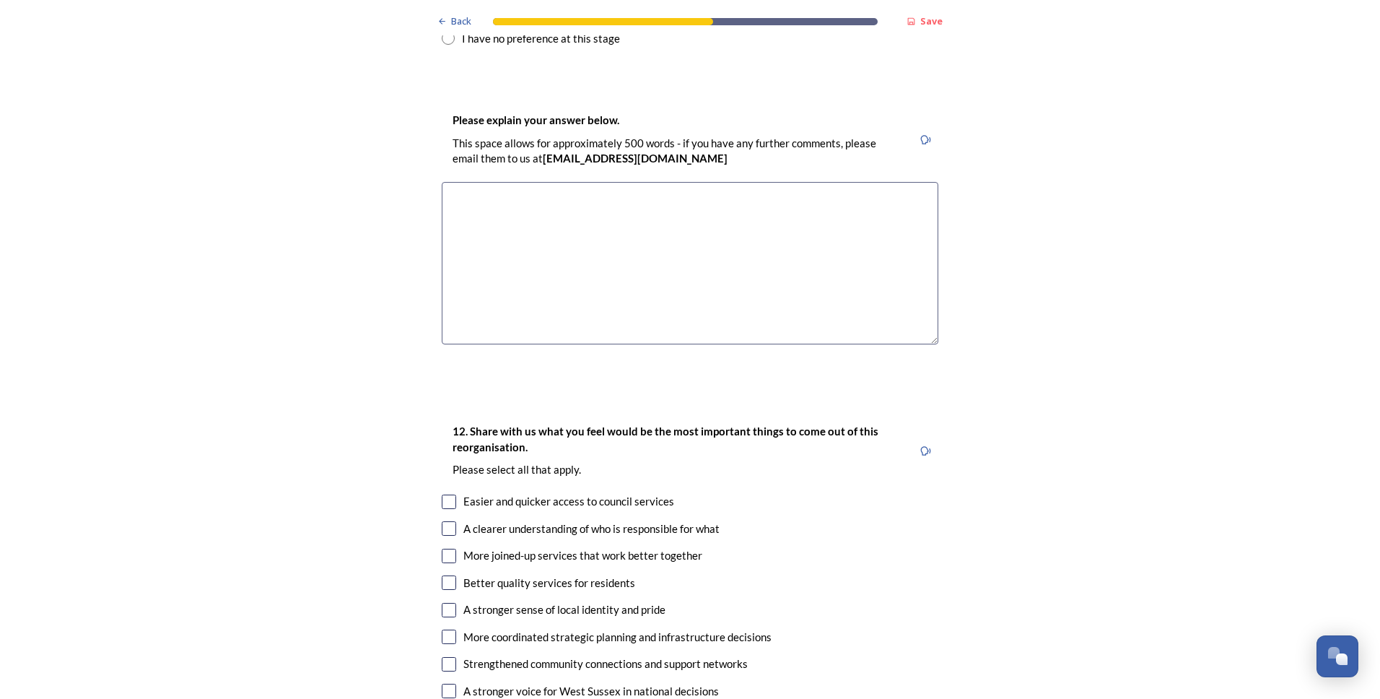
click at [442, 495] on input "checkbox" at bounding box center [449, 502] width 14 height 14
checkbox input "true"
click at [443, 521] on input "checkbox" at bounding box center [449, 528] width 14 height 14
checkbox input "true"
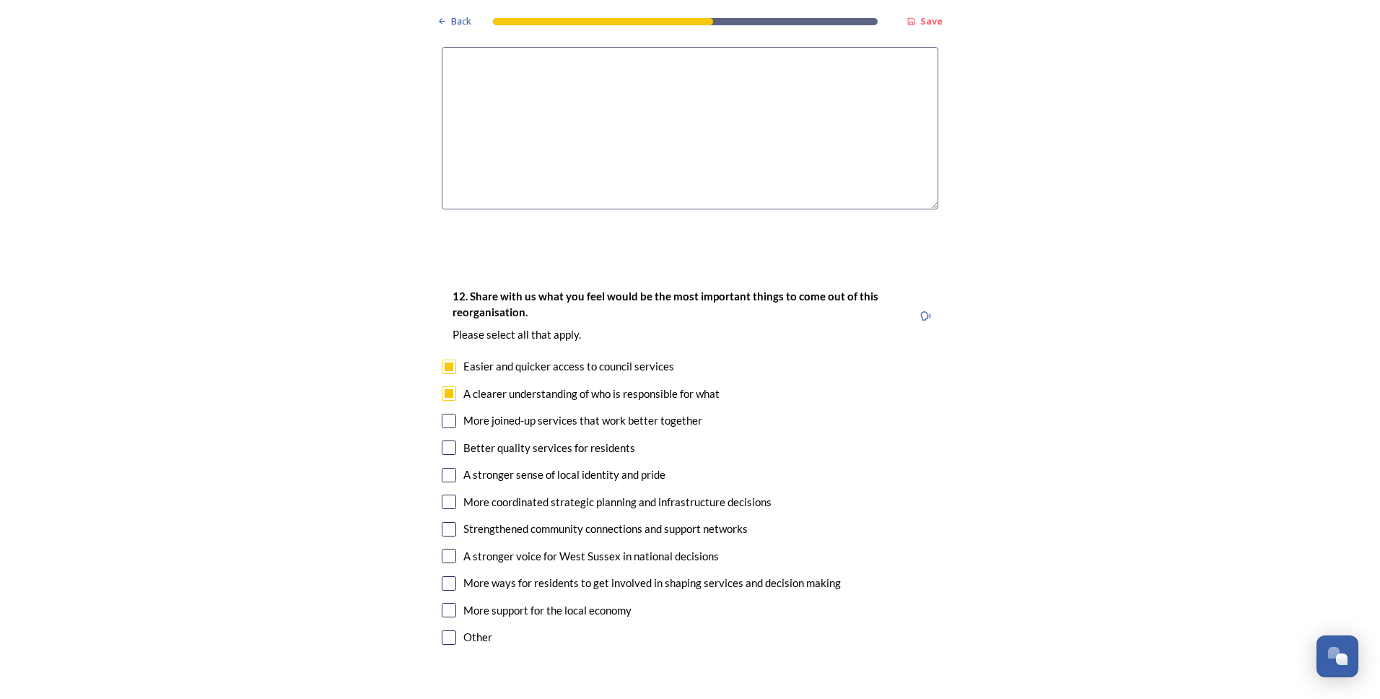
scroll to position [2455, 0]
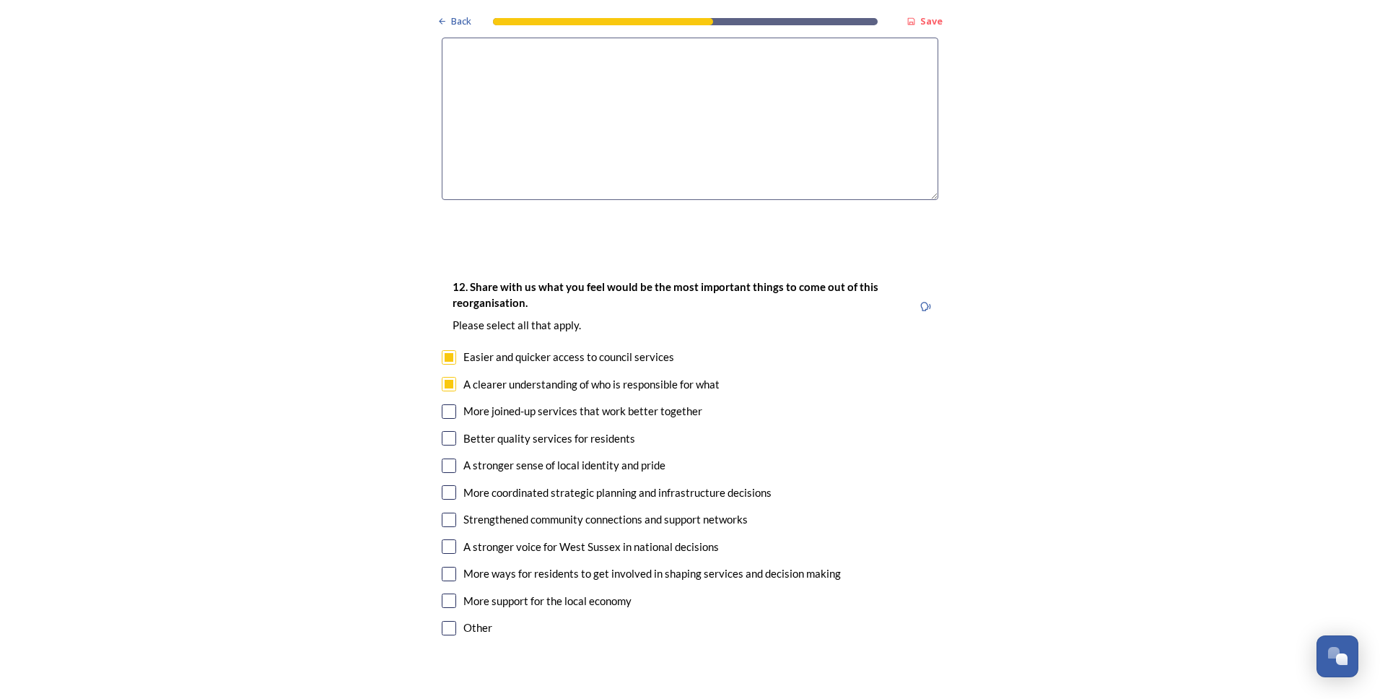
click at [442, 485] on input "checkbox" at bounding box center [449, 492] width 14 height 14
checkbox input "true"
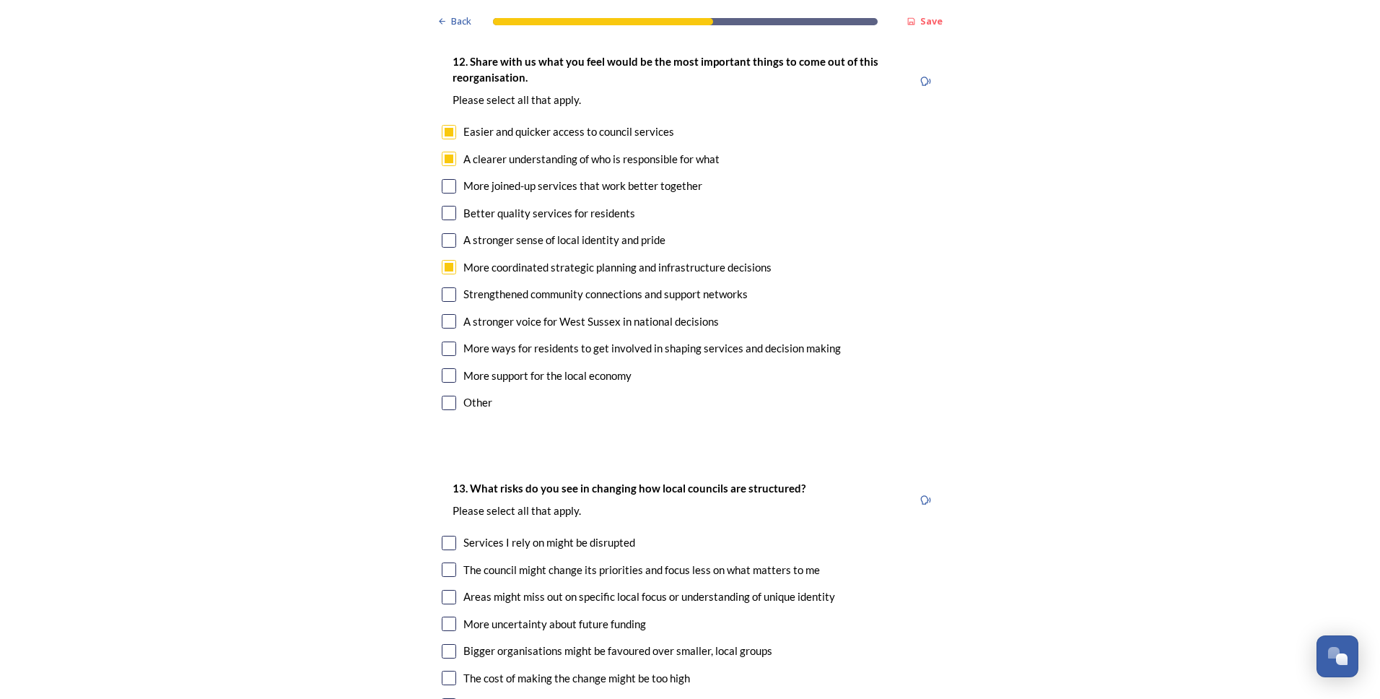
scroll to position [2743, 0]
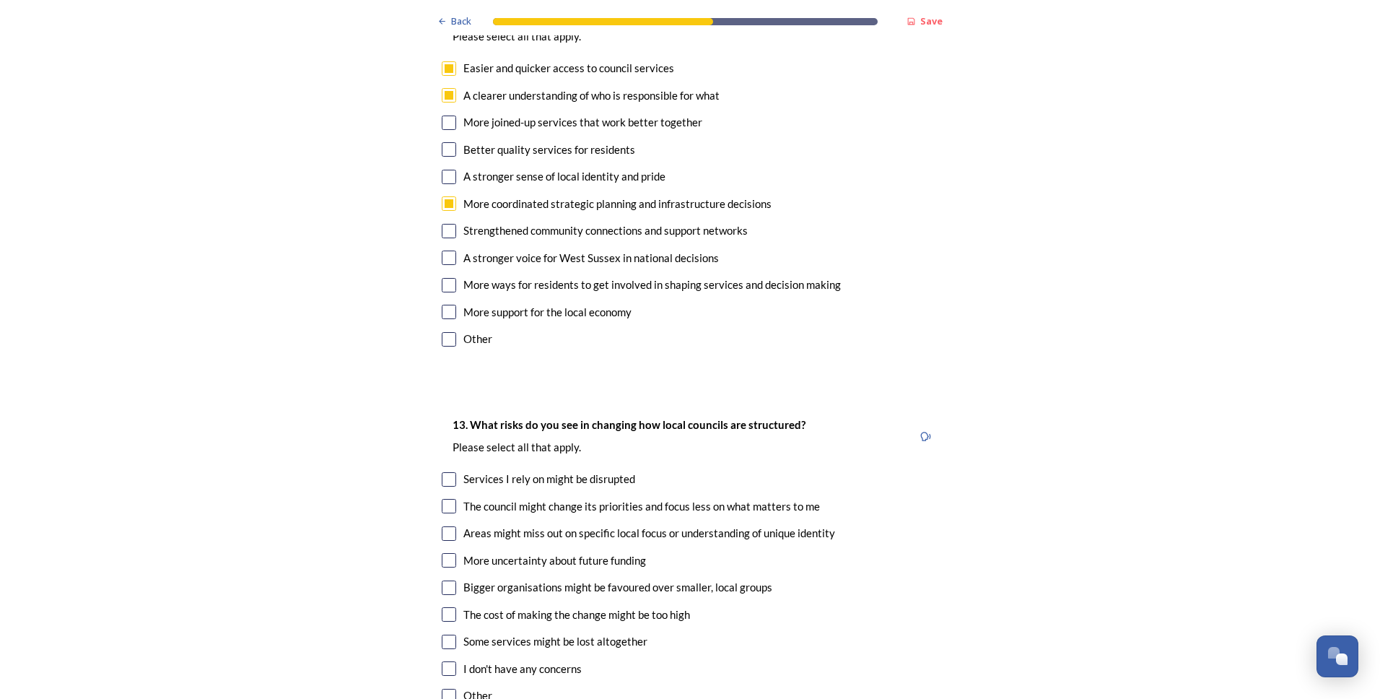
click at [442, 580] on input "checkbox" at bounding box center [449, 587] width 14 height 14
checkbox input "true"
click at [445, 553] on input "checkbox" at bounding box center [449, 560] width 14 height 14
checkbox input "true"
click at [444, 526] on input "checkbox" at bounding box center [449, 533] width 14 height 14
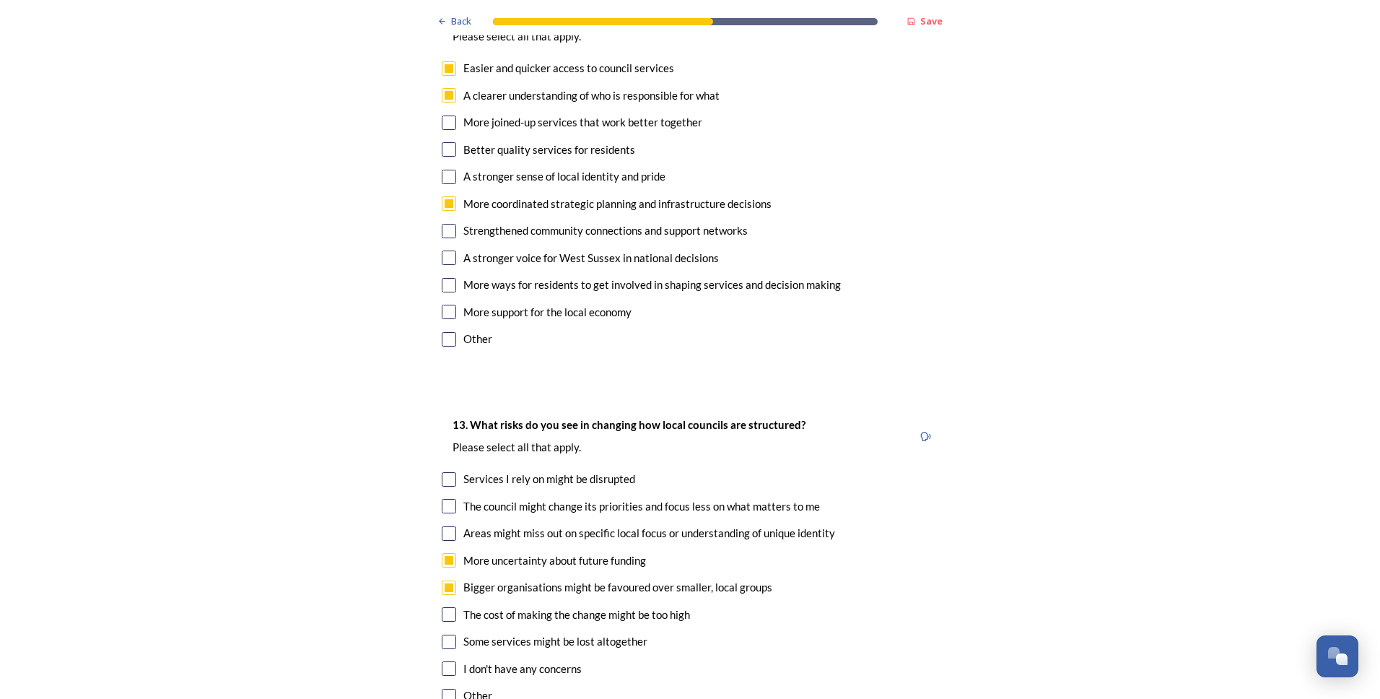
checkbox input "true"
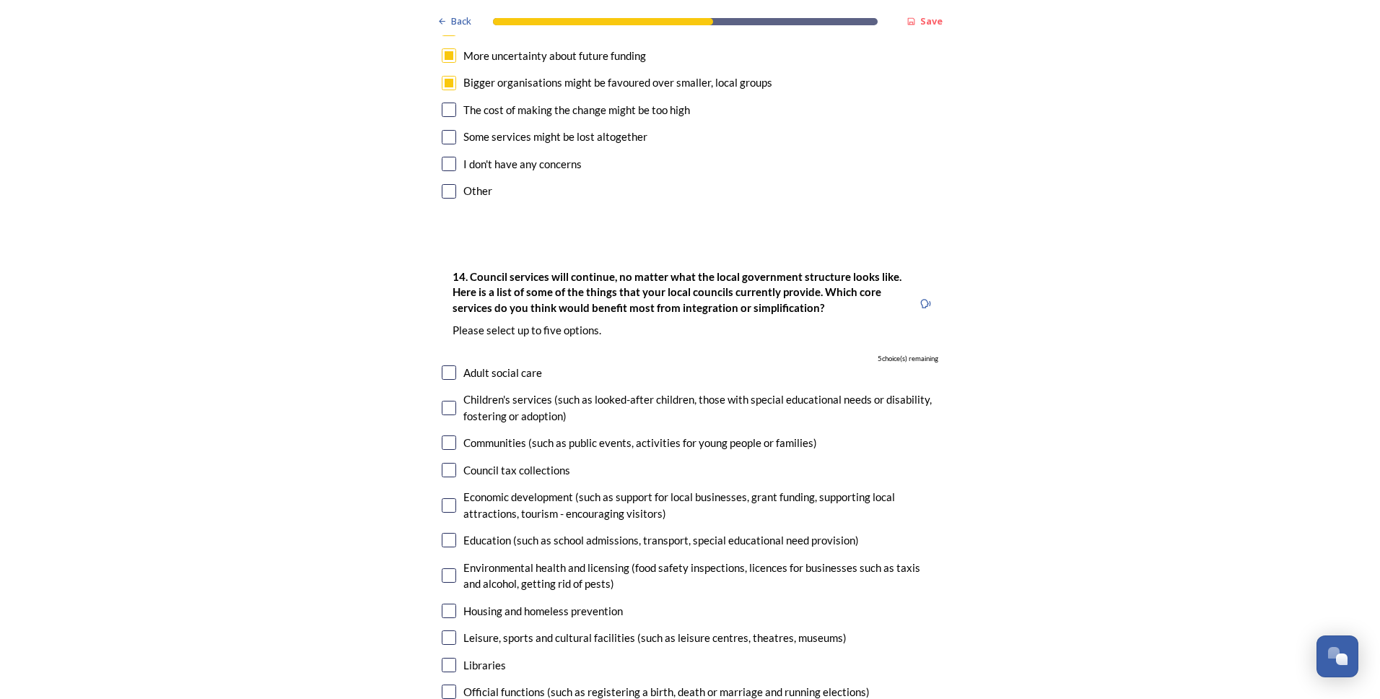
scroll to position [3249, 0]
click at [443, 630] on input "checkbox" at bounding box center [449, 637] width 14 height 14
checkbox input "true"
click at [445, 603] on input "checkbox" at bounding box center [449, 610] width 14 height 14
checkbox input "true"
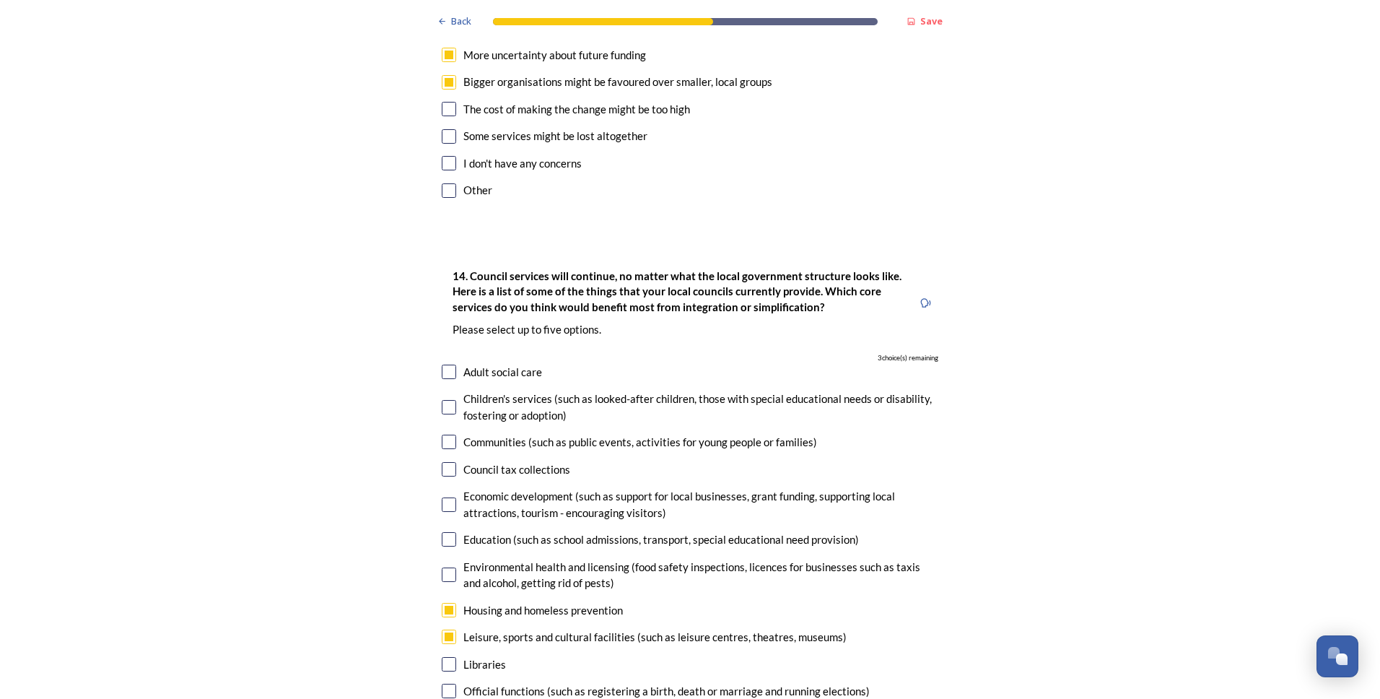
click at [443, 567] on input "checkbox" at bounding box center [449, 574] width 14 height 14
checkbox input "true"
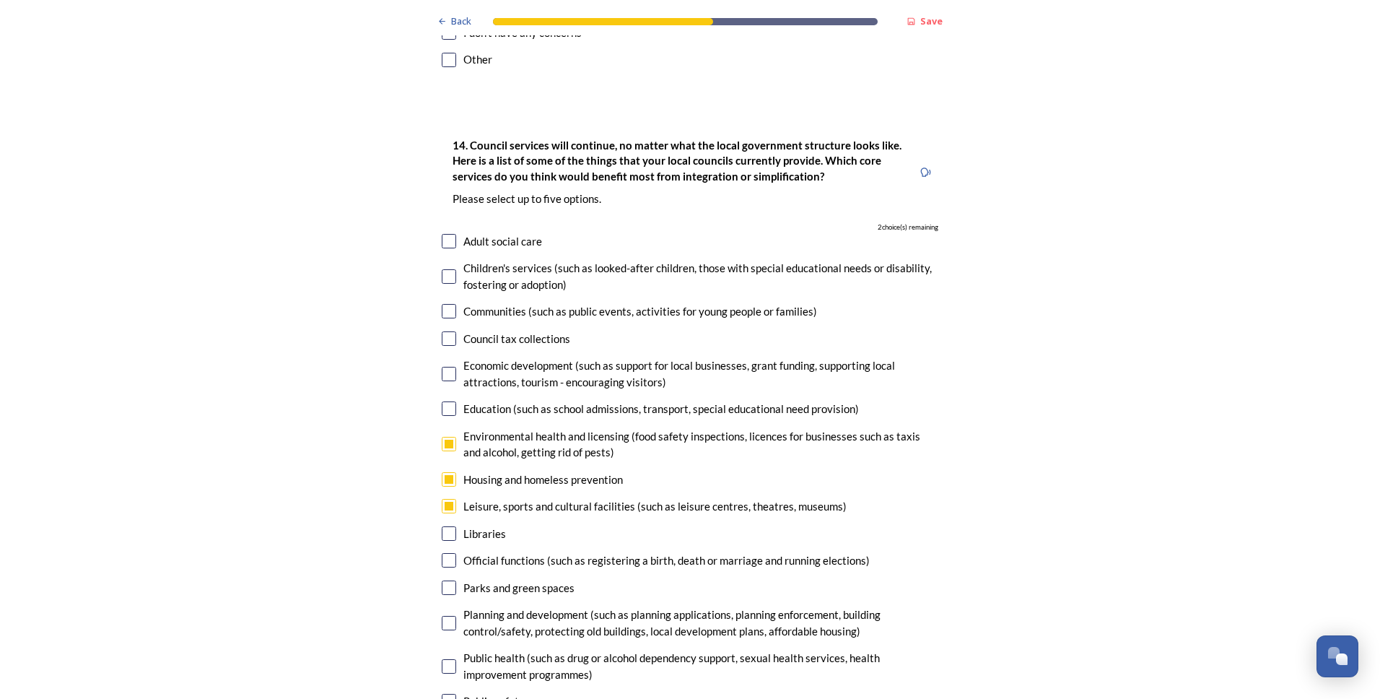
scroll to position [3393, 0]
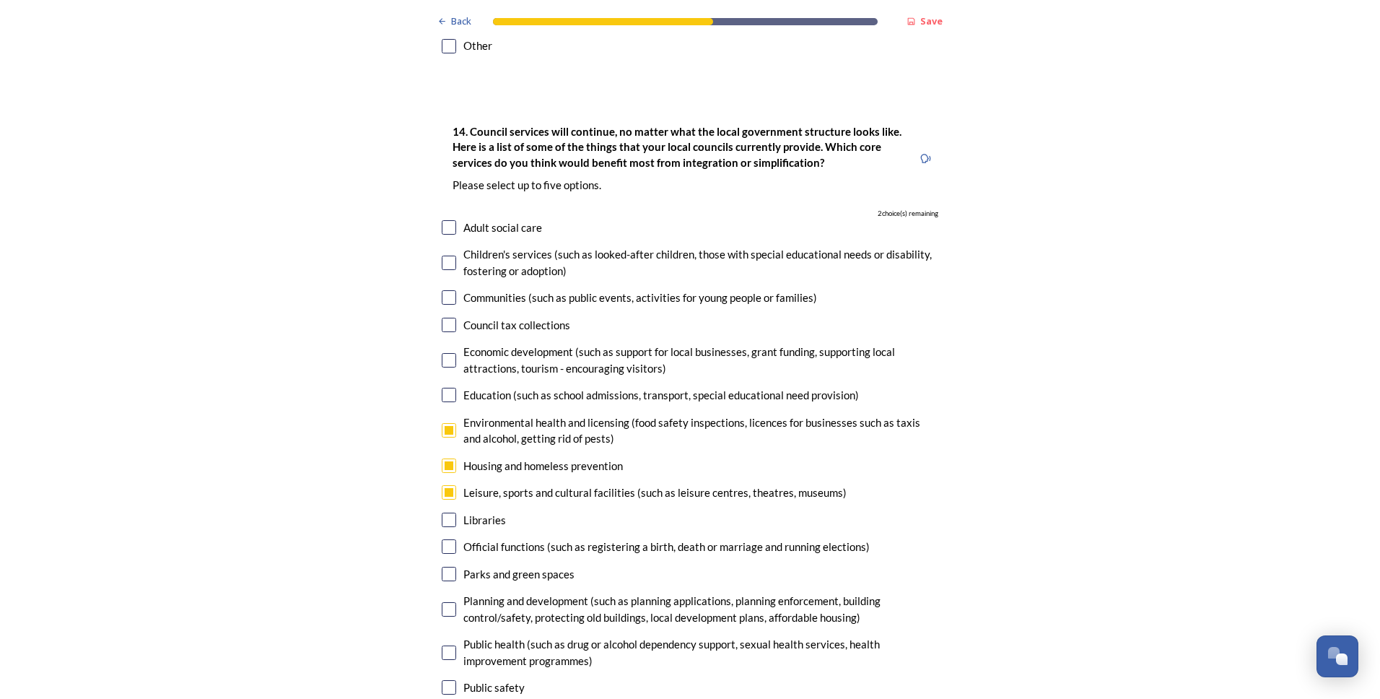
click at [443, 567] on input "checkbox" at bounding box center [449, 574] width 14 height 14
checkbox input "true"
click at [442, 602] on input "checkbox" at bounding box center [449, 609] width 14 height 14
checkbox input "true"
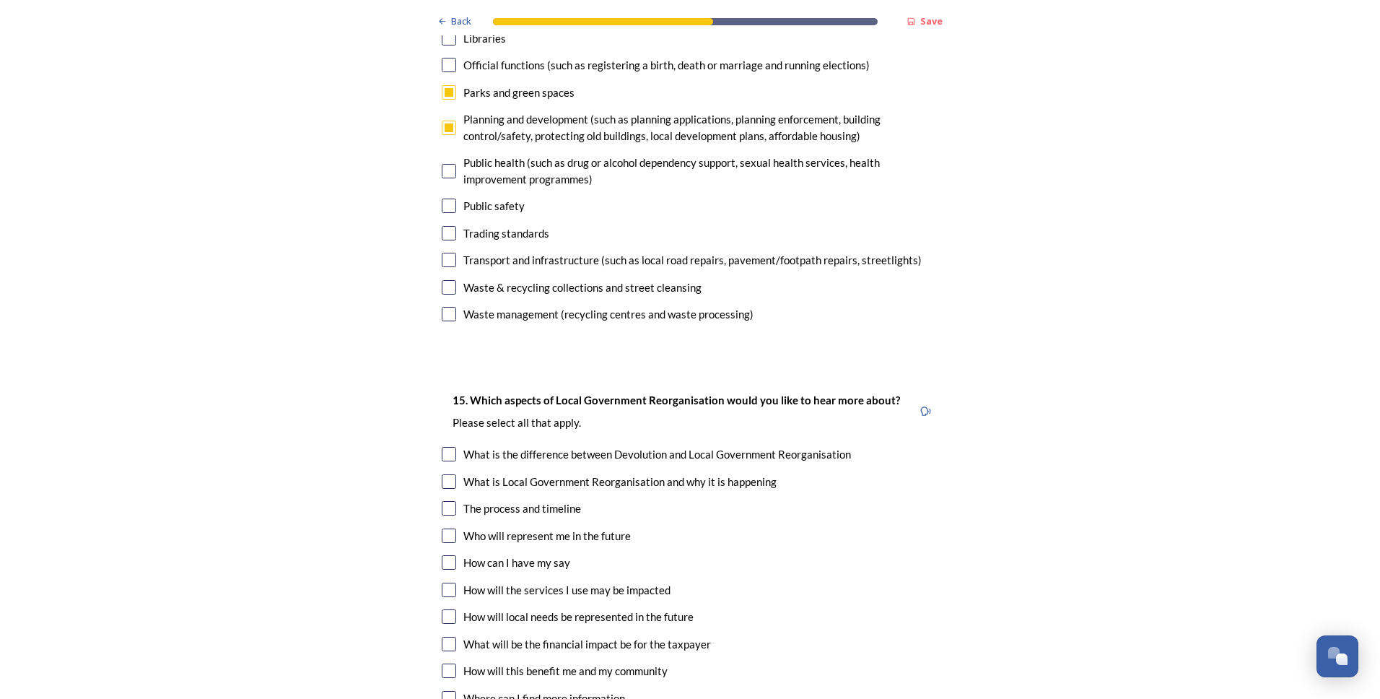
scroll to position [3899, 0]
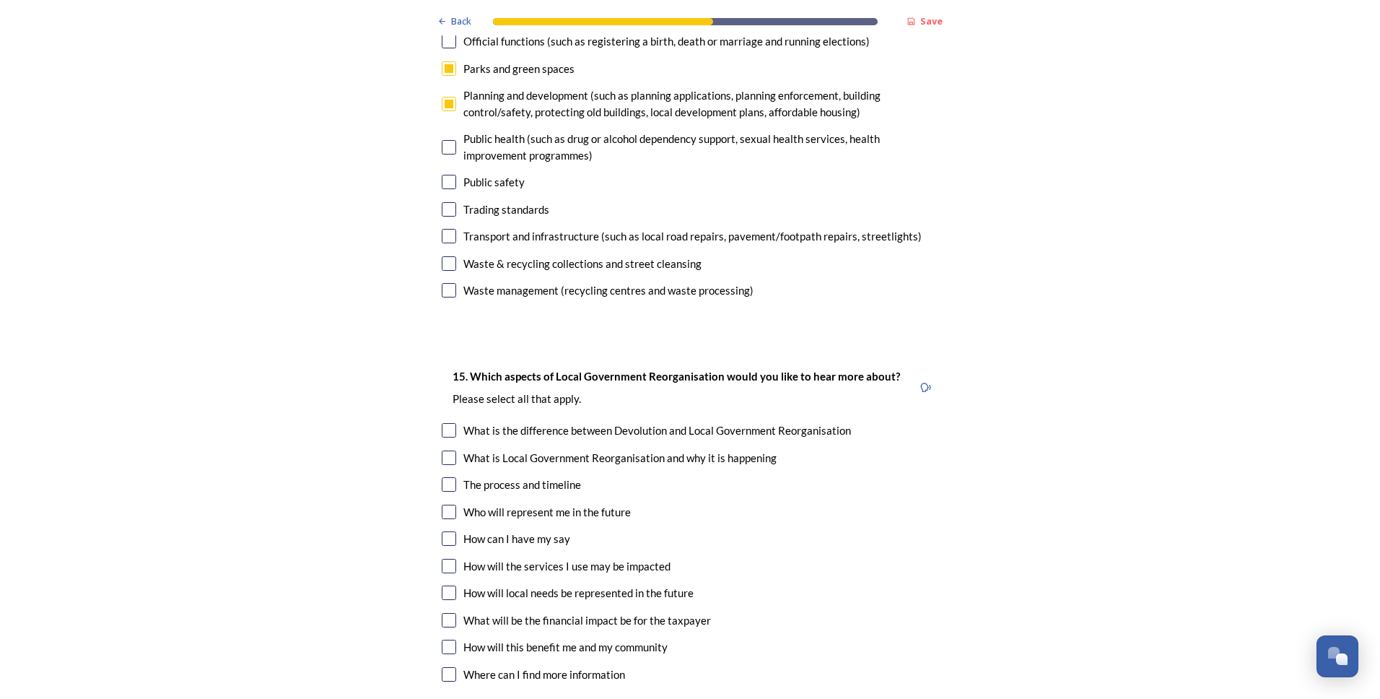
click at [446, 586] on input "checkbox" at bounding box center [449, 593] width 14 height 14
checkbox input "true"
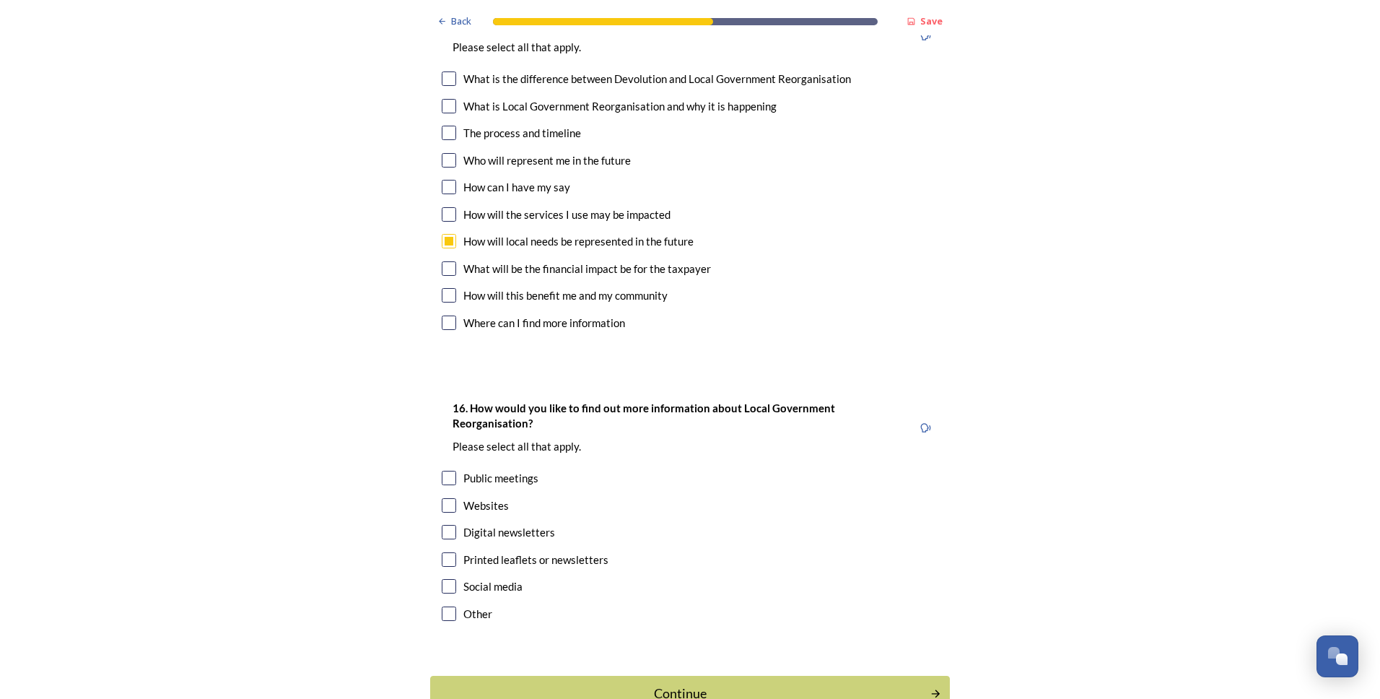
scroll to position [4271, 0]
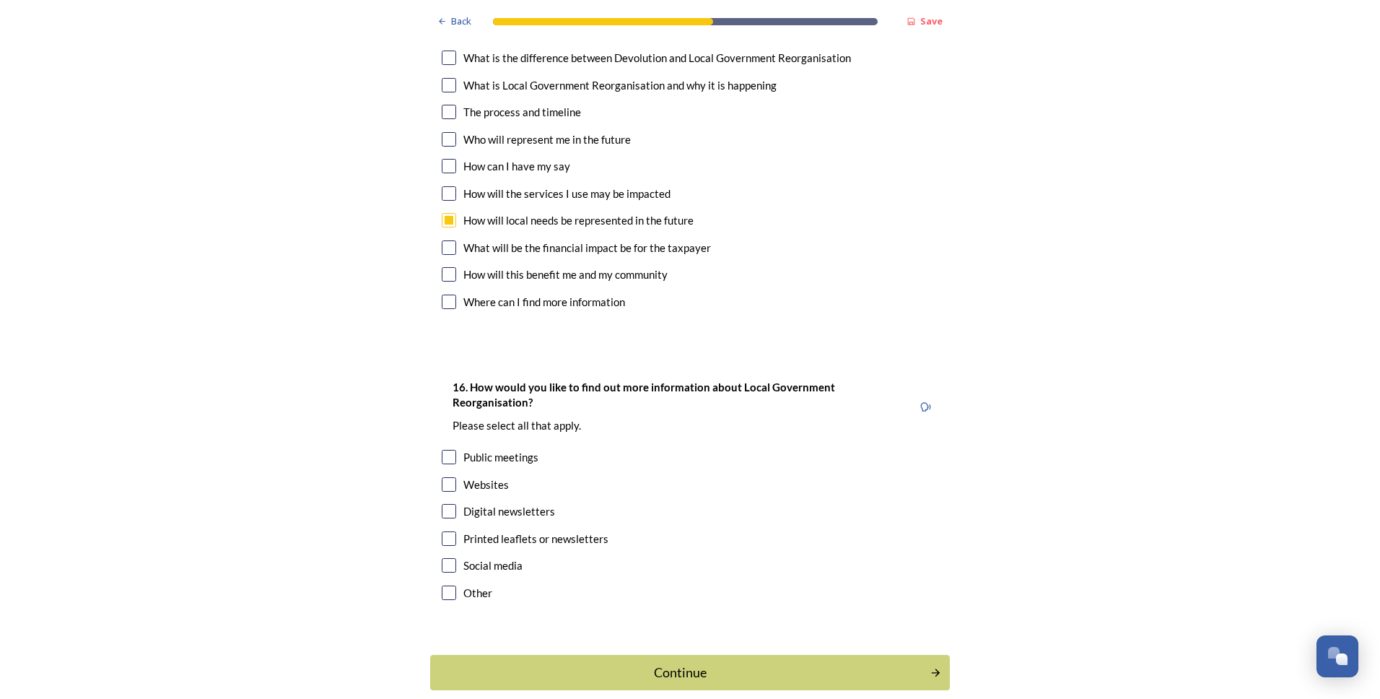
click at [445, 477] on input "checkbox" at bounding box center [449, 484] width 14 height 14
checkbox input "true"
click at [722, 663] on div "Continue" at bounding box center [680, 672] width 489 height 19
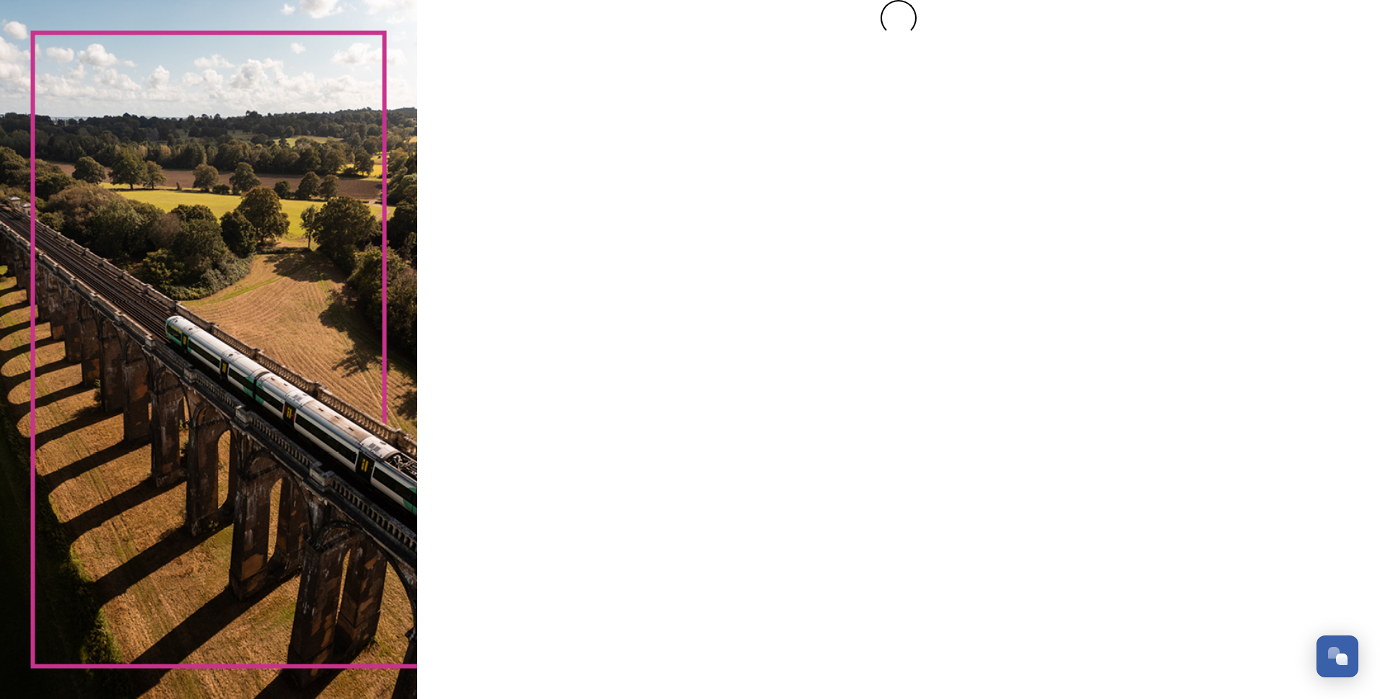
scroll to position [0, 0]
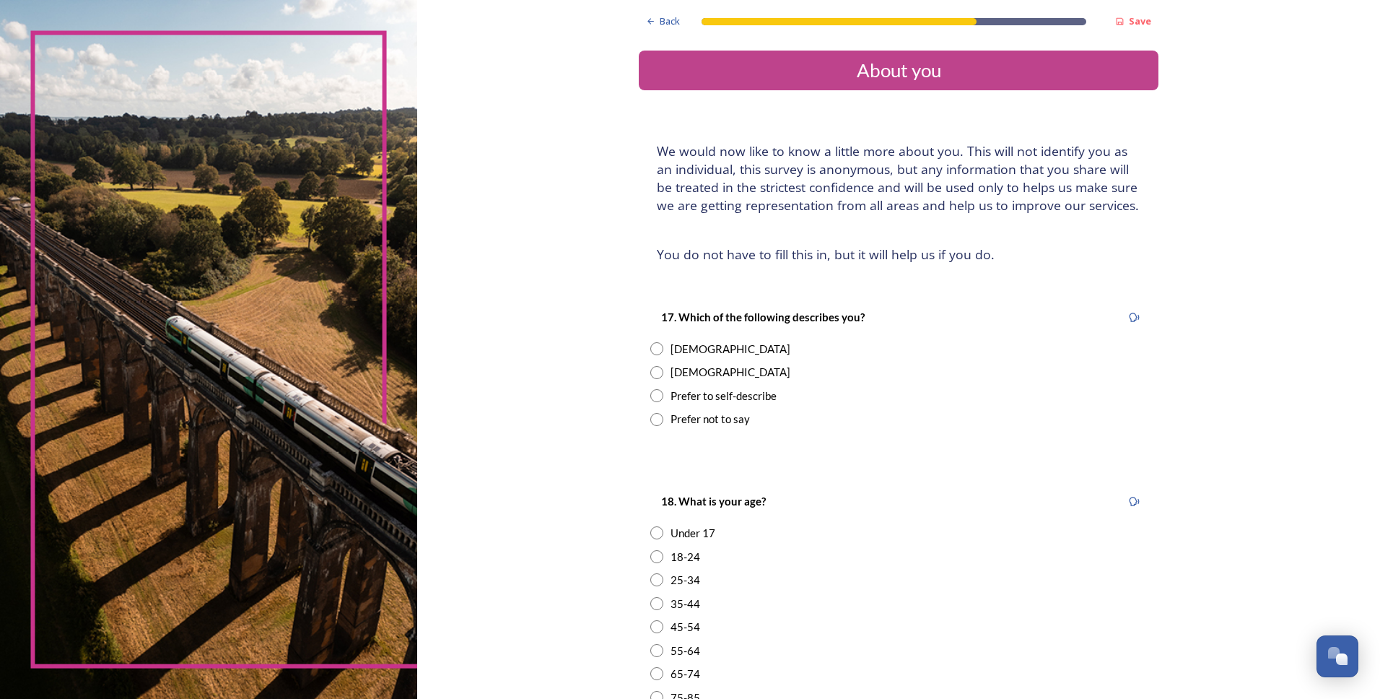
click at [656, 374] on input "radio" at bounding box center [656, 372] width 13 height 13
radio input "true"
click at [656, 625] on input "radio" at bounding box center [656, 626] width 13 height 13
radio input "true"
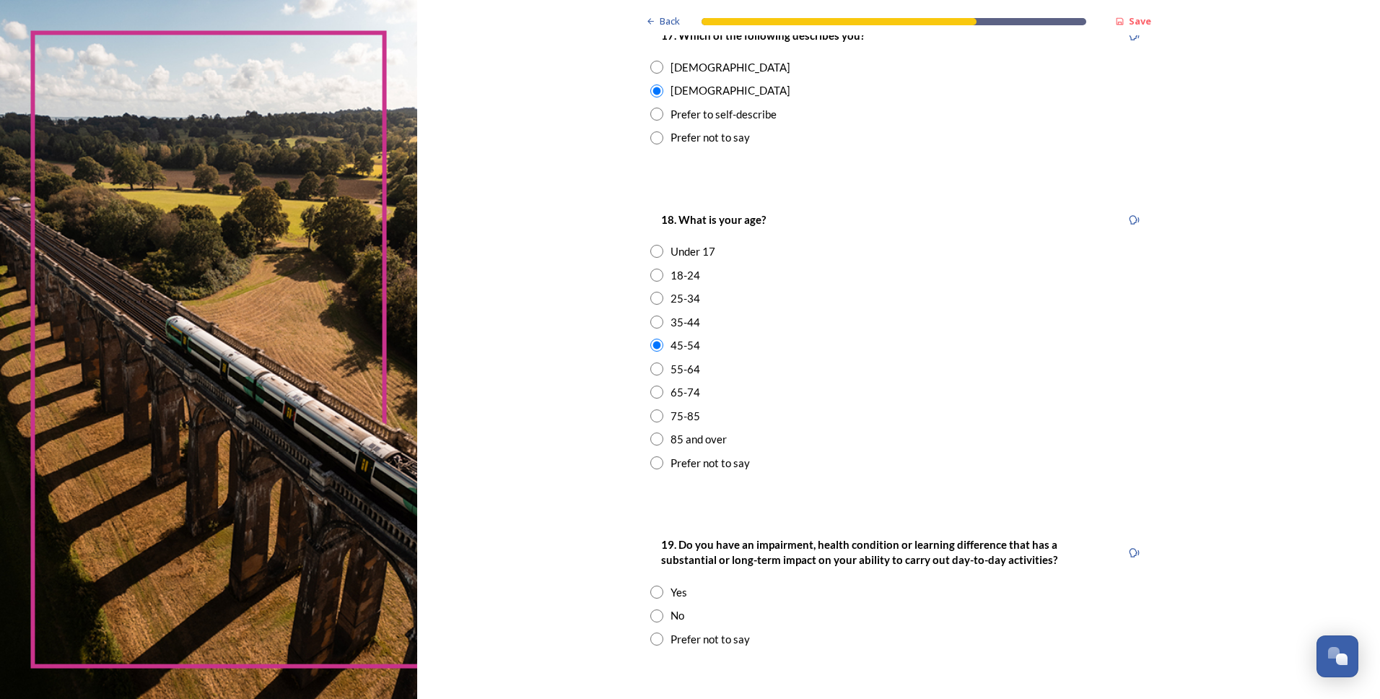
scroll to position [289, 0]
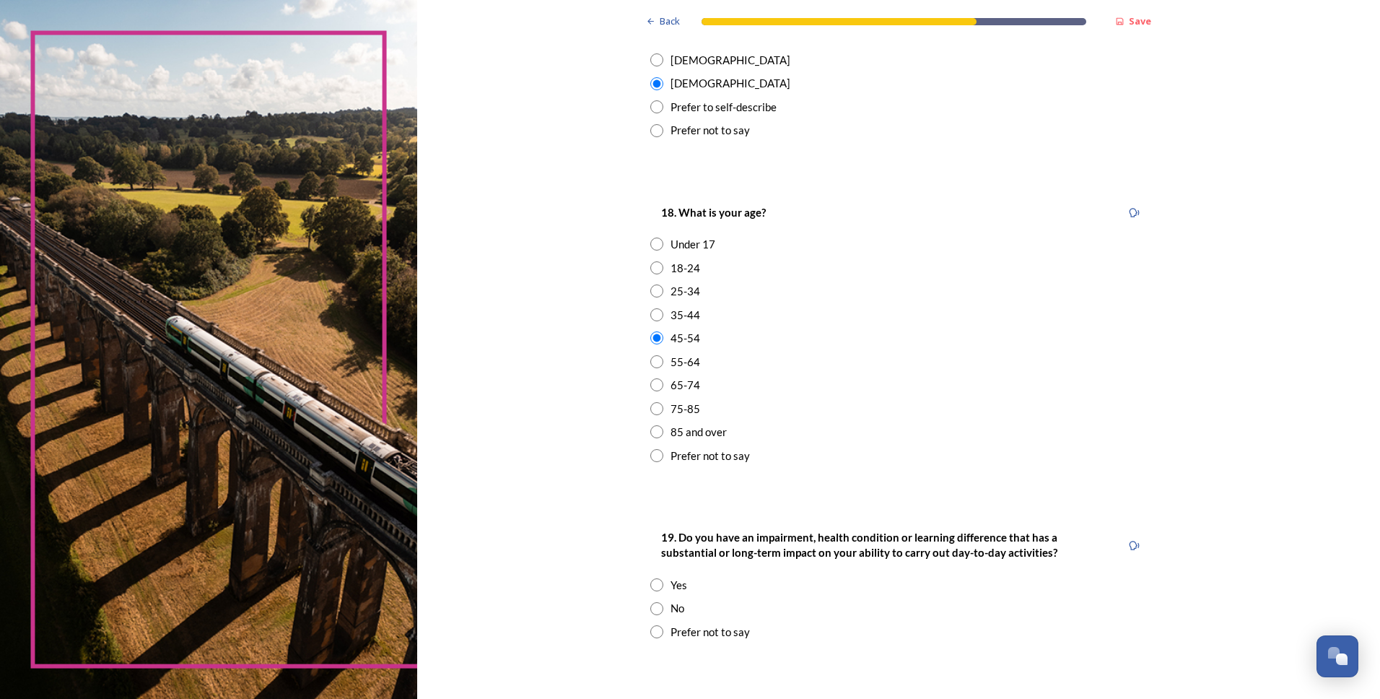
click at [650, 605] on input "radio" at bounding box center [656, 608] width 13 height 13
radio input "true"
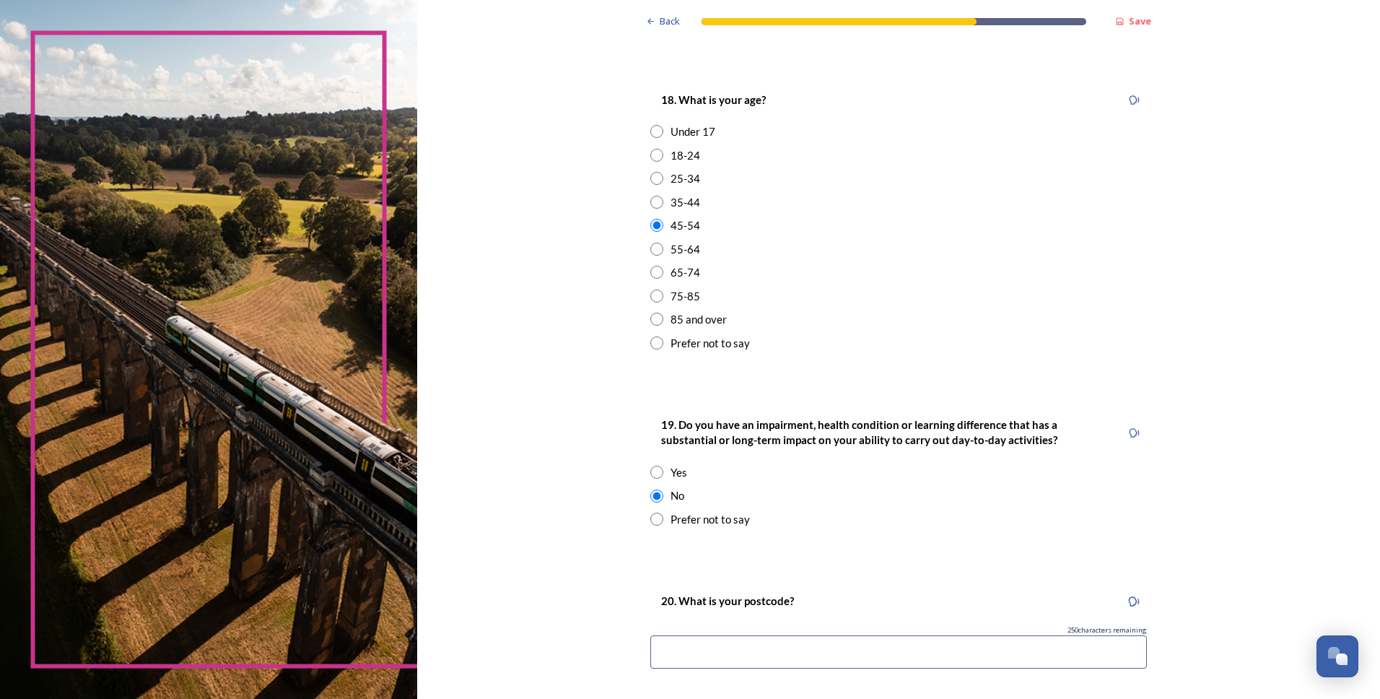
scroll to position [550, 0]
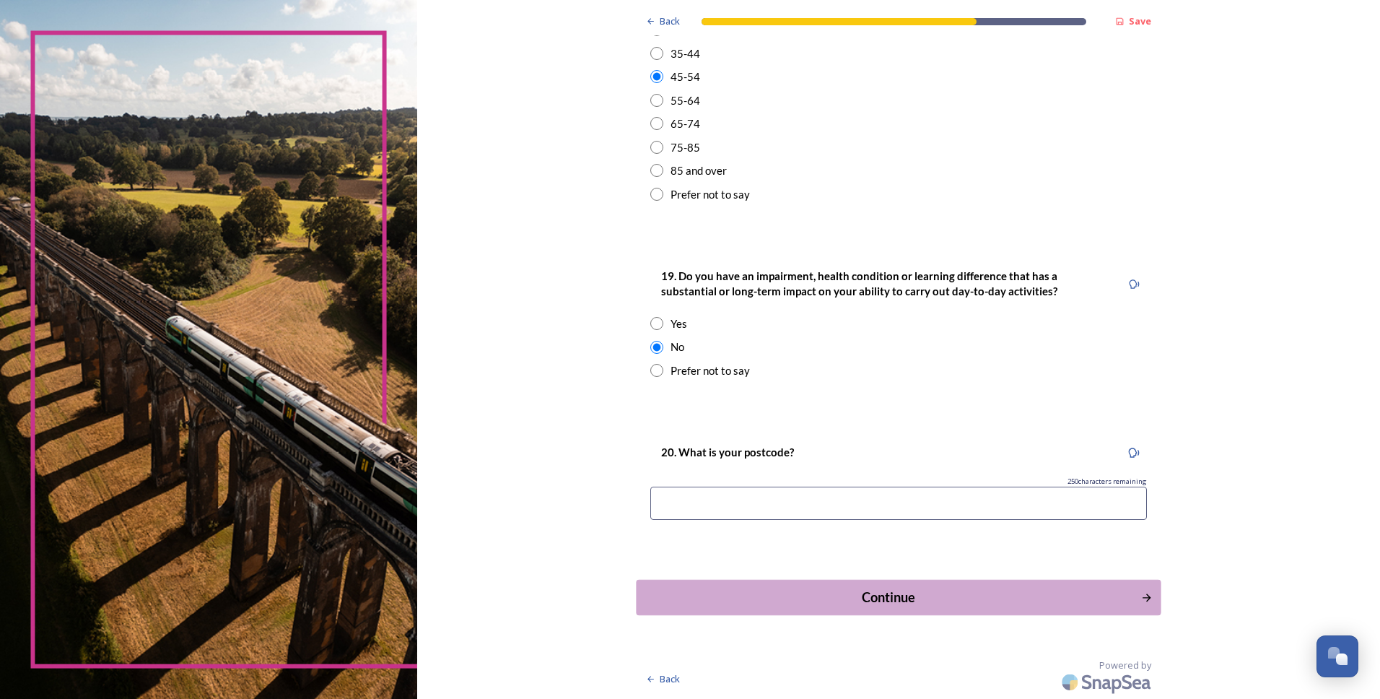
click at [1048, 593] on div "Continue" at bounding box center [889, 597] width 489 height 19
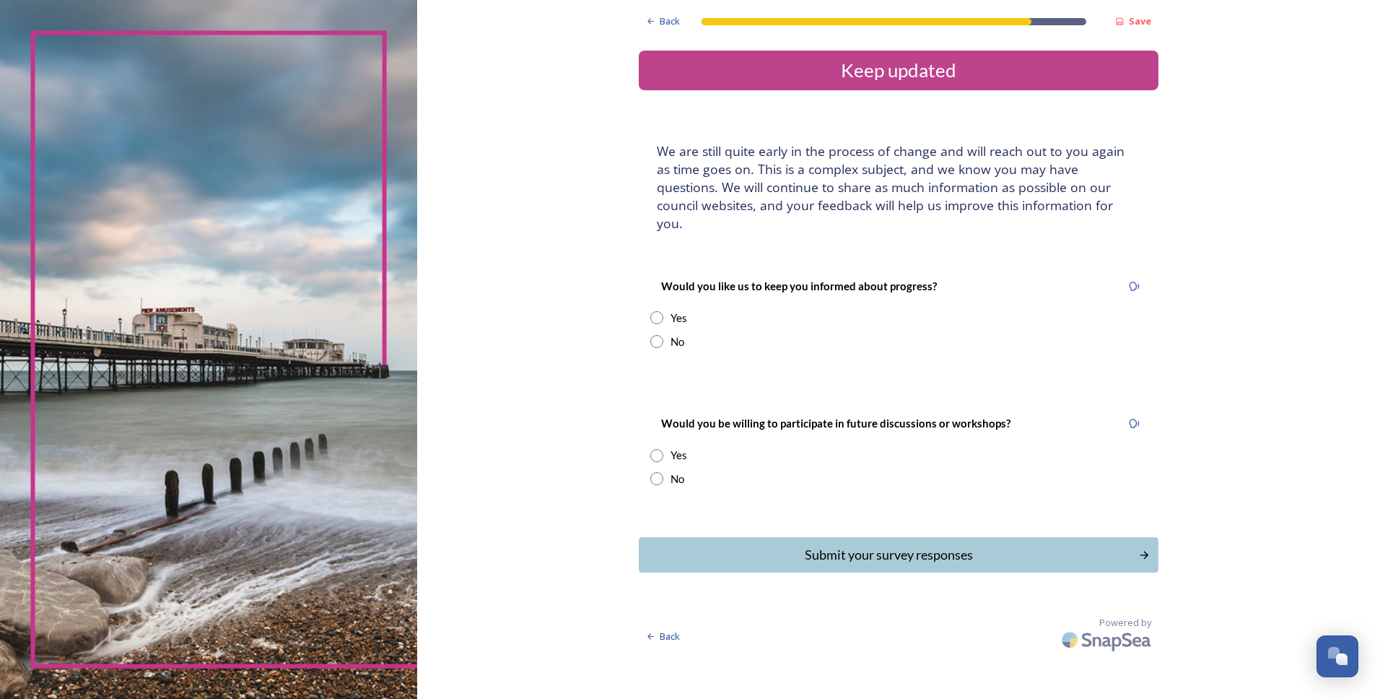
click at [658, 335] on input "radio" at bounding box center [656, 341] width 13 height 13
radio input "true"
click at [659, 449] on input "radio" at bounding box center [656, 455] width 13 height 13
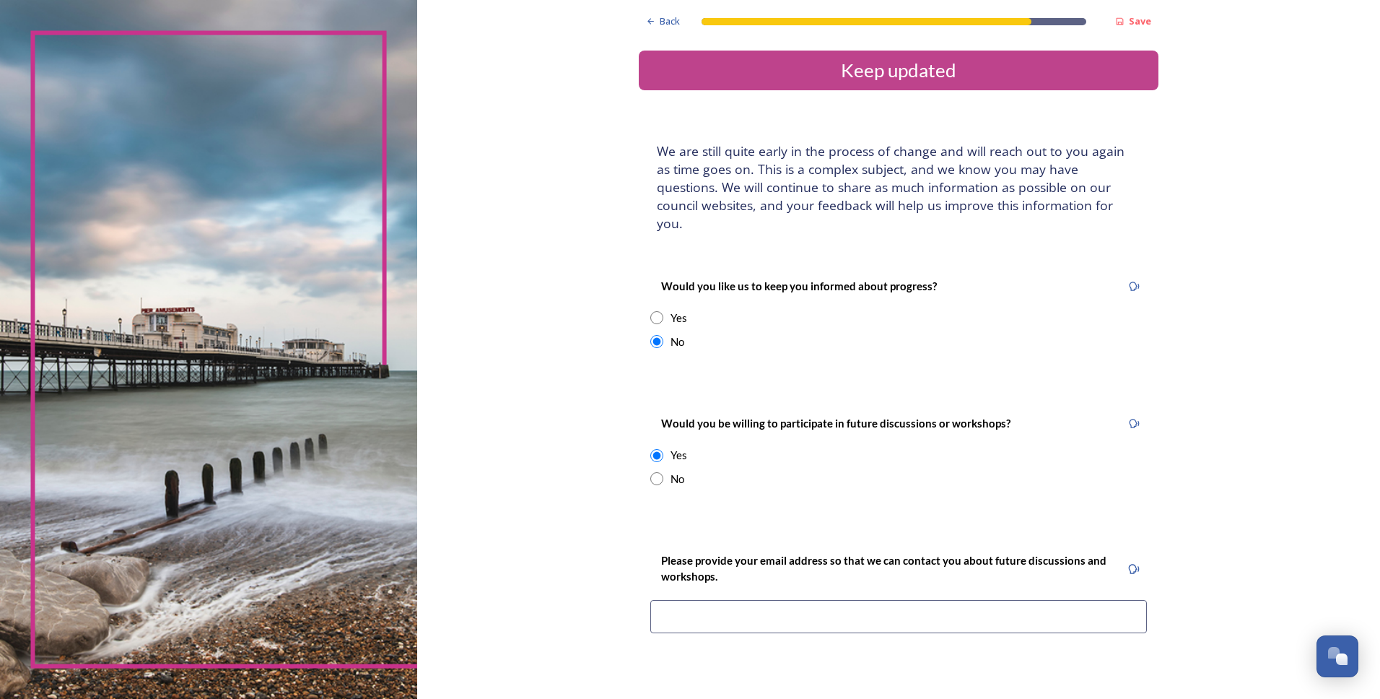
click at [652, 449] on input "radio" at bounding box center [656, 455] width 13 height 13
radio input "false"
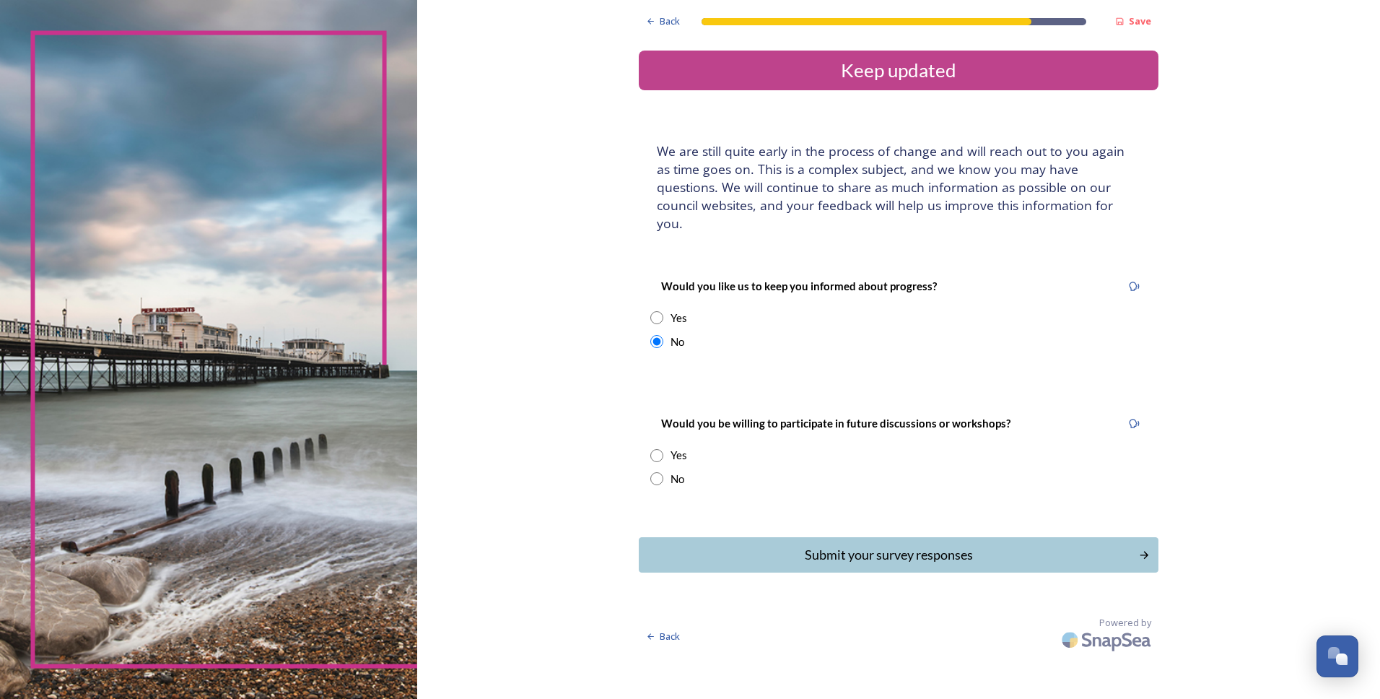
click at [658, 472] on input "radio" at bounding box center [656, 478] width 13 height 13
radio input "true"
click at [857, 545] on div "Submit your survey responses" at bounding box center [889, 554] width 489 height 19
